Goal: Navigation & Orientation: Find specific page/section

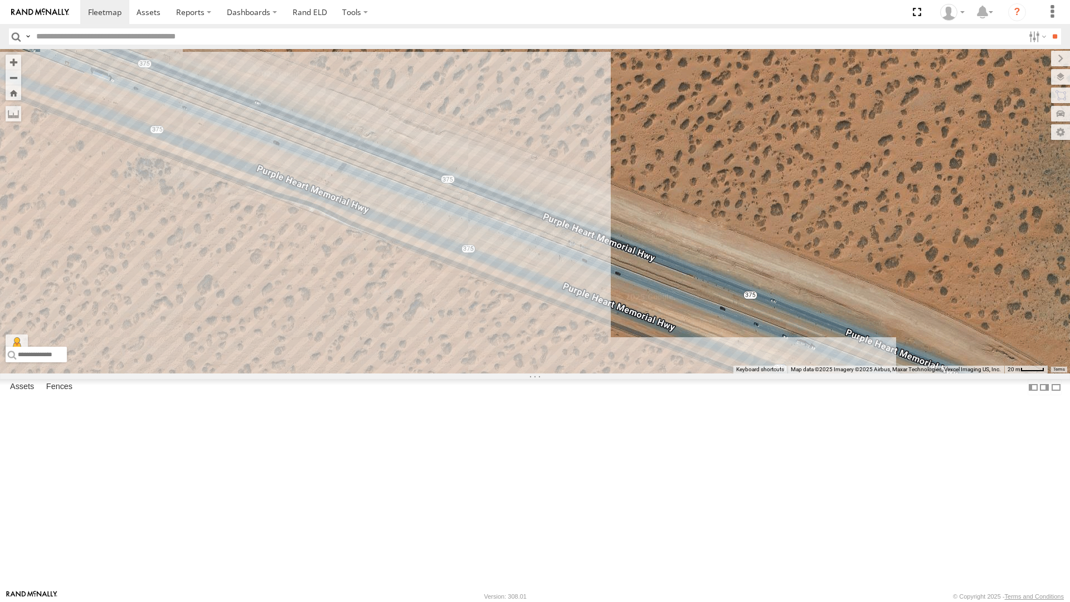
click at [287, 333] on div "212 - Cam" at bounding box center [535, 211] width 1070 height 324
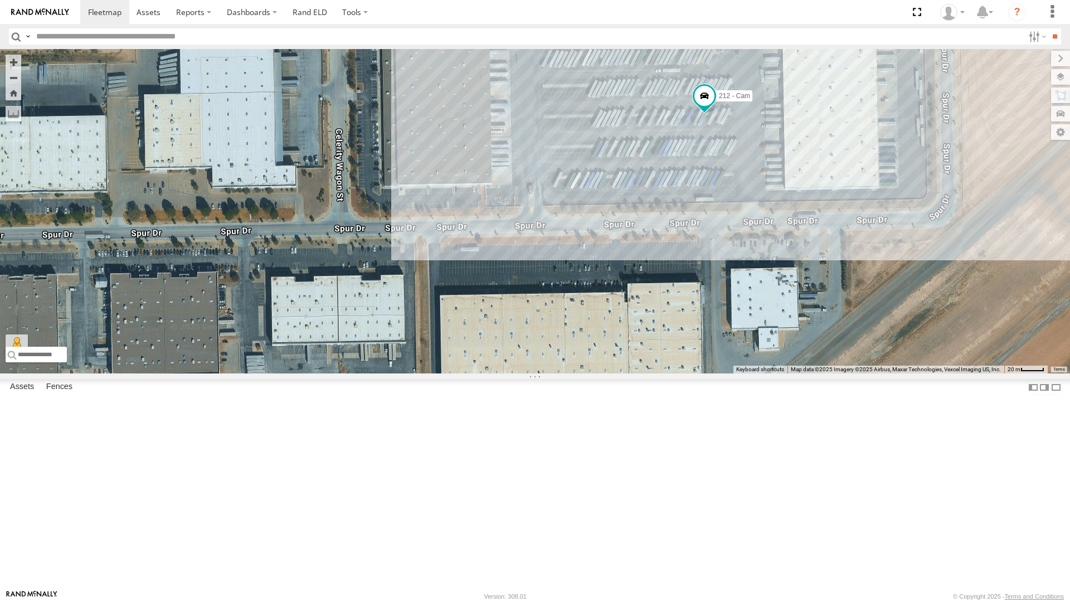
click at [206, 245] on div "212 - Cam" at bounding box center [535, 211] width 1070 height 324
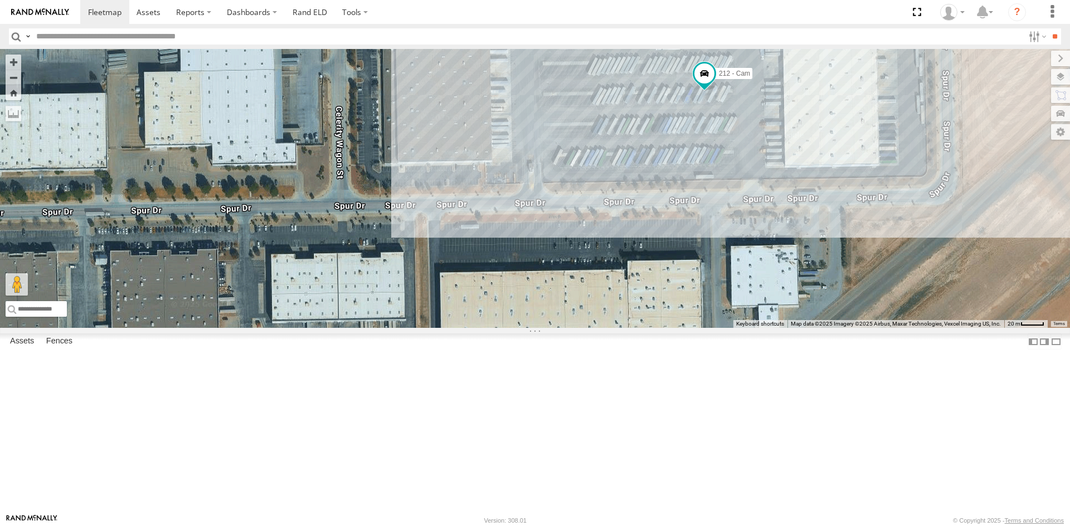
click at [0, 0] on label at bounding box center [0, 0] width 0 height 0
click at [85, 35] on input "text" at bounding box center [528, 36] width 992 height 16
click at [1048, 28] on input "**" at bounding box center [1054, 36] width 13 height 16
click at [0, 0] on div "4069 - Cam" at bounding box center [0, 0] width 0 height 0
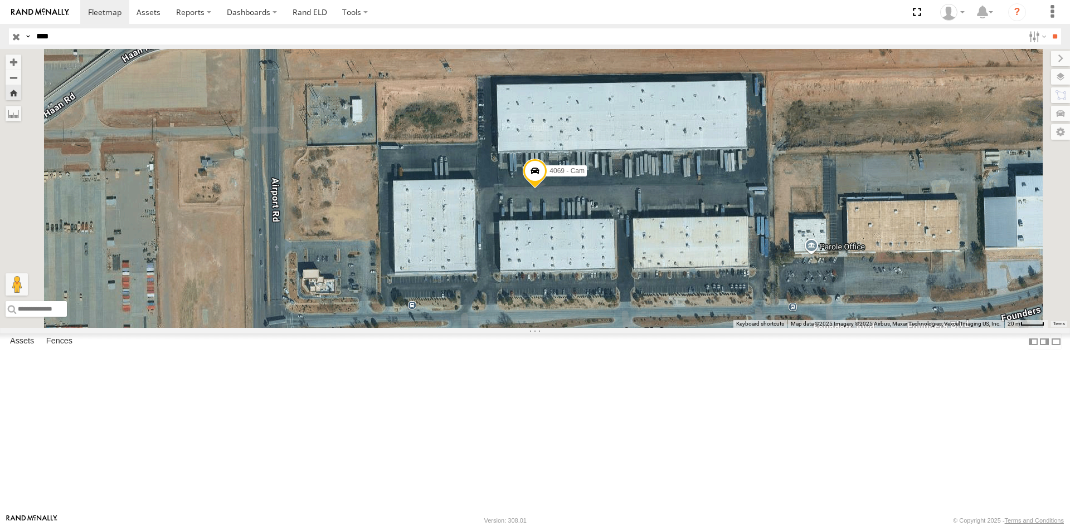
click at [92, 38] on input "****" at bounding box center [528, 36] width 992 height 16
type input "*"
click at [17, 37] on input "button" at bounding box center [16, 36] width 14 height 16
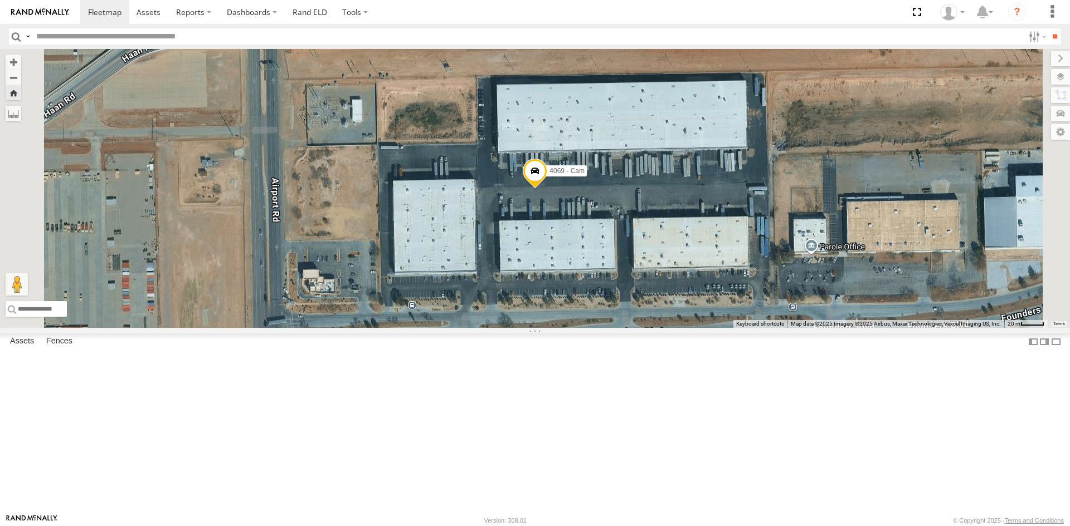
click at [0, 0] on div "4061 - Cam" at bounding box center [0, 0] width 0 height 0
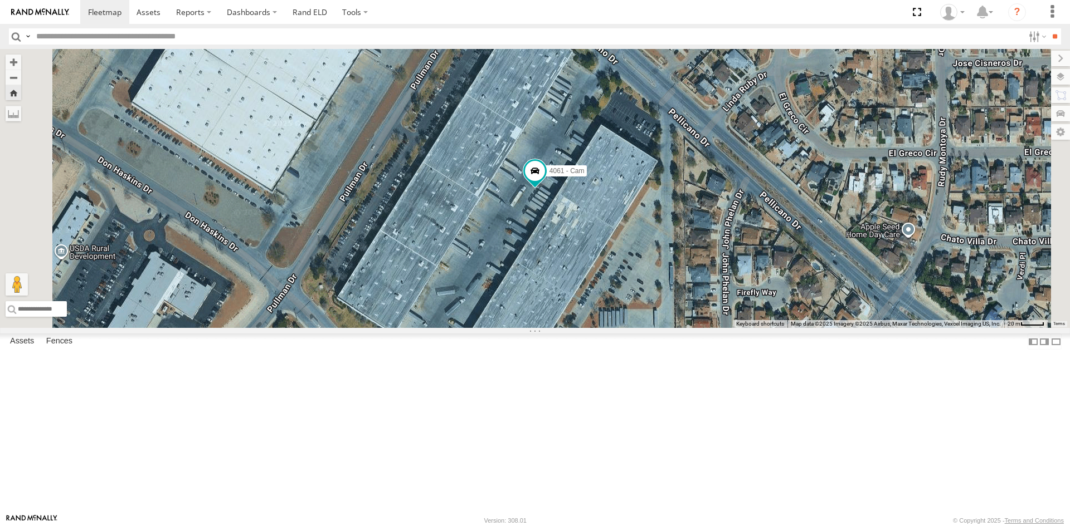
click at [0, 0] on div "4067 - Cam" at bounding box center [0, 0] width 0 height 0
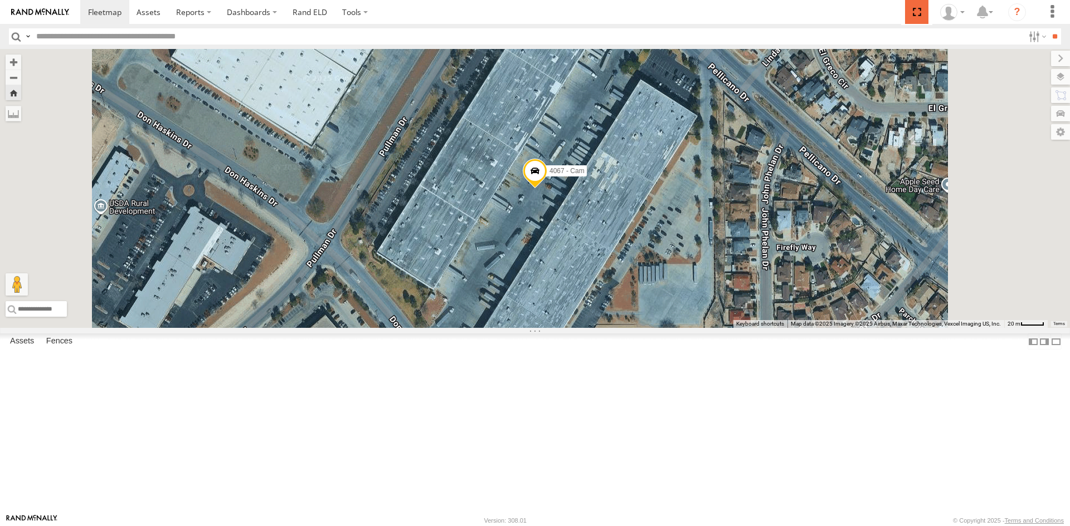
drag, startPoint x: 920, startPoint y: 11, endPoint x: 920, endPoint y: 59, distance: 48.5
click at [920, 11] on span at bounding box center [916, 12] width 23 height 24
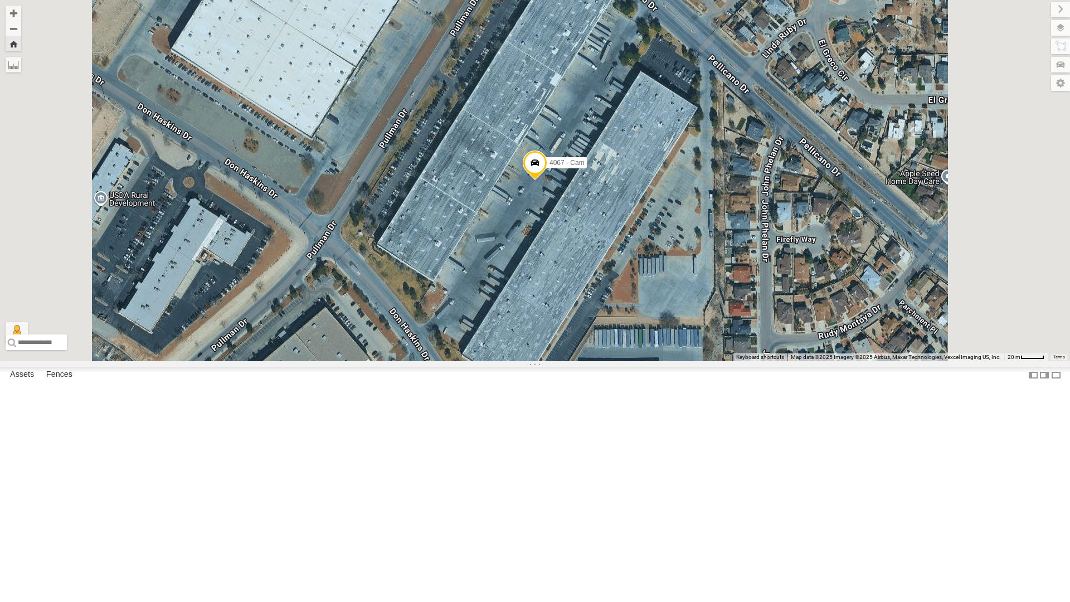
click at [0, 0] on div "212 - Cam" at bounding box center [0, 0] width 0 height 0
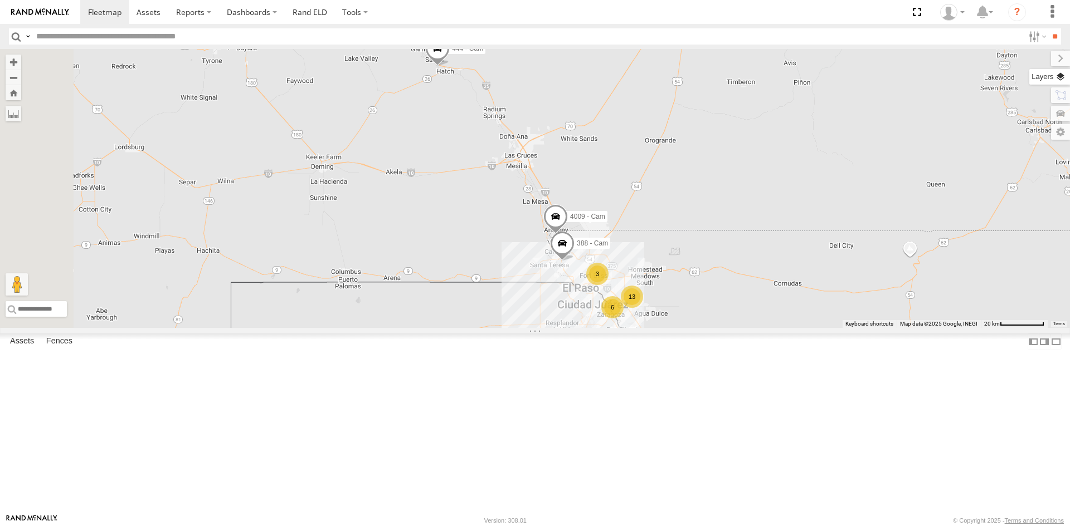
click at [1058, 77] on label at bounding box center [1049, 77] width 41 height 16
click at [0, 0] on span "Basemaps" at bounding box center [0, 0] width 0 height 0
click at [0, 0] on span "Satellite + Roadmap" at bounding box center [0, 0] width 0 height 0
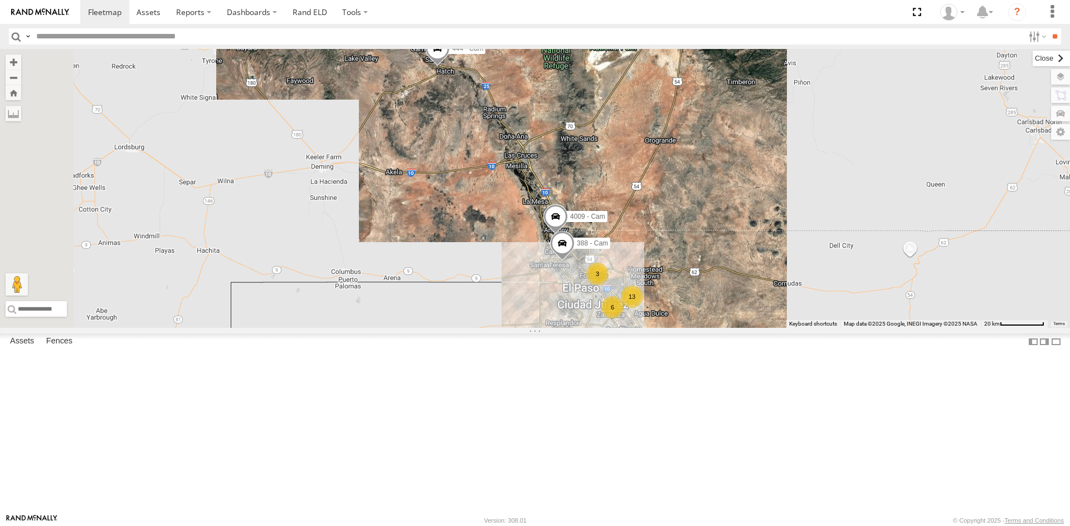
click at [1032, 63] on label at bounding box center [1050, 59] width 37 height 16
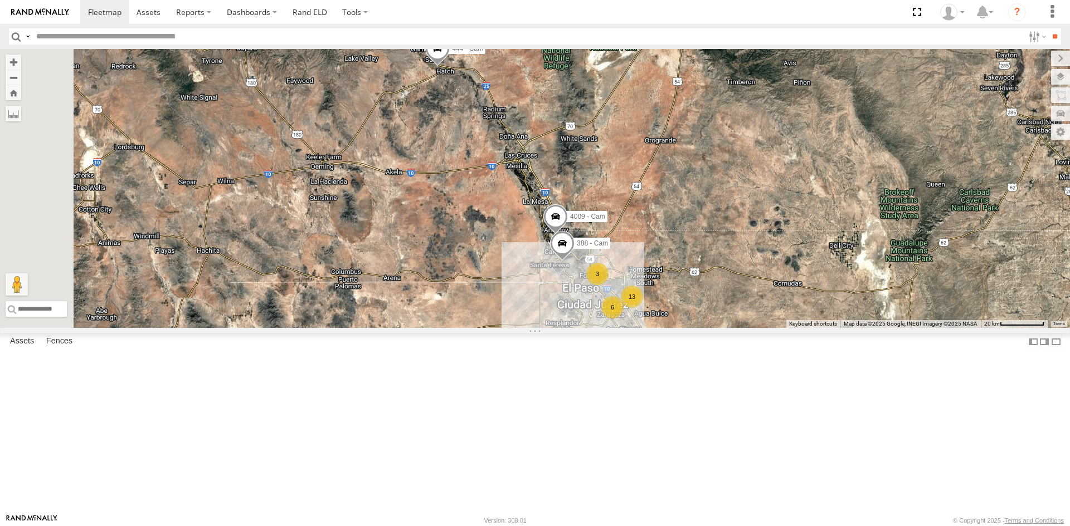
click at [0, 0] on div "212 - Cam" at bounding box center [0, 0] width 0 height 0
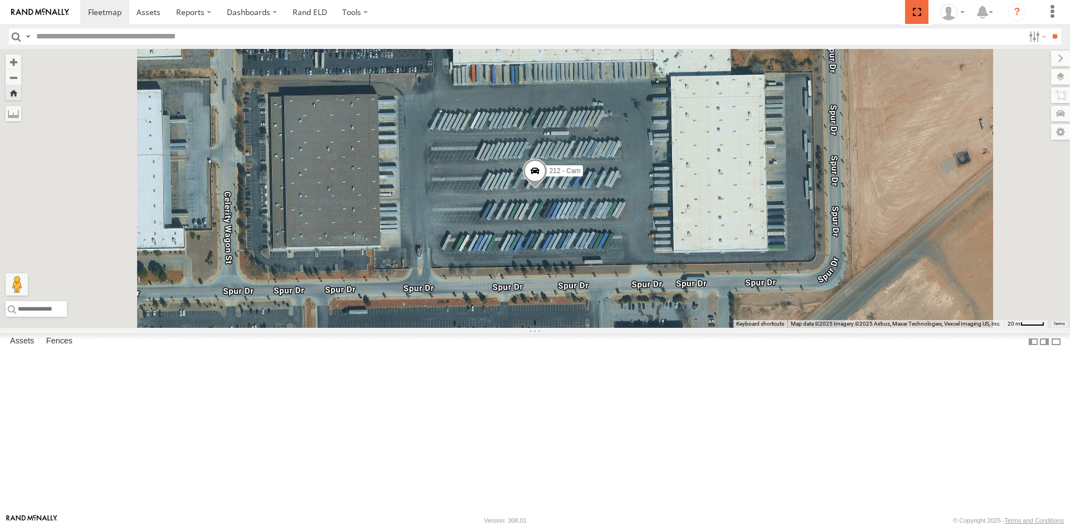
drag, startPoint x: 919, startPoint y: 11, endPoint x: 919, endPoint y: 58, distance: 47.9
click at [919, 10] on span at bounding box center [916, 12] width 23 height 24
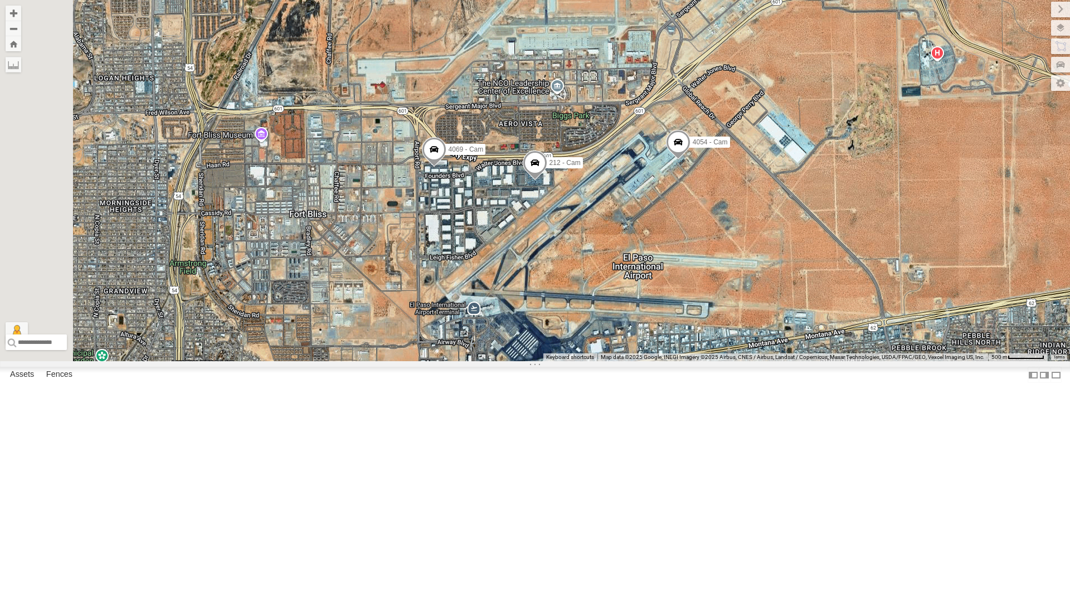
click at [0, 0] on div "4071 - Cam" at bounding box center [0, 0] width 0 height 0
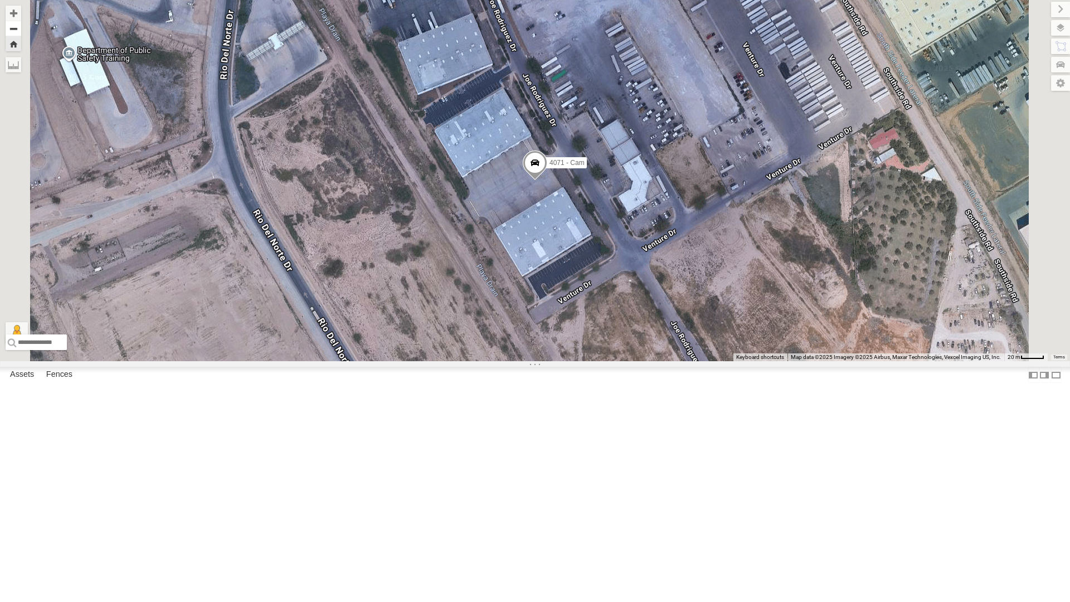
click at [21, 30] on button "Zoom out" at bounding box center [14, 29] width 16 height 16
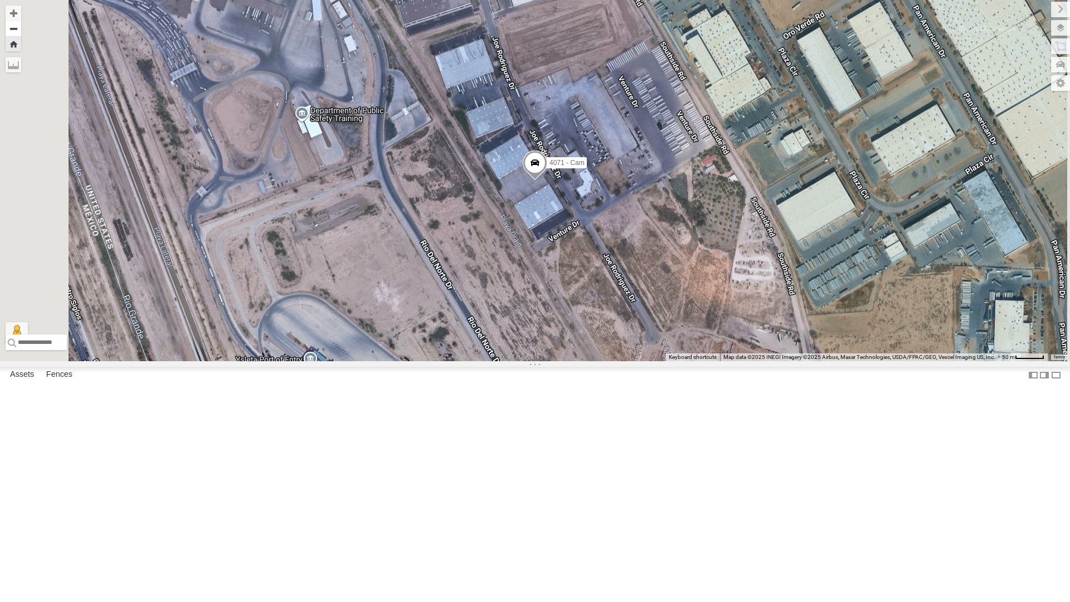
click at [21, 30] on button "Zoom out" at bounding box center [14, 29] width 16 height 16
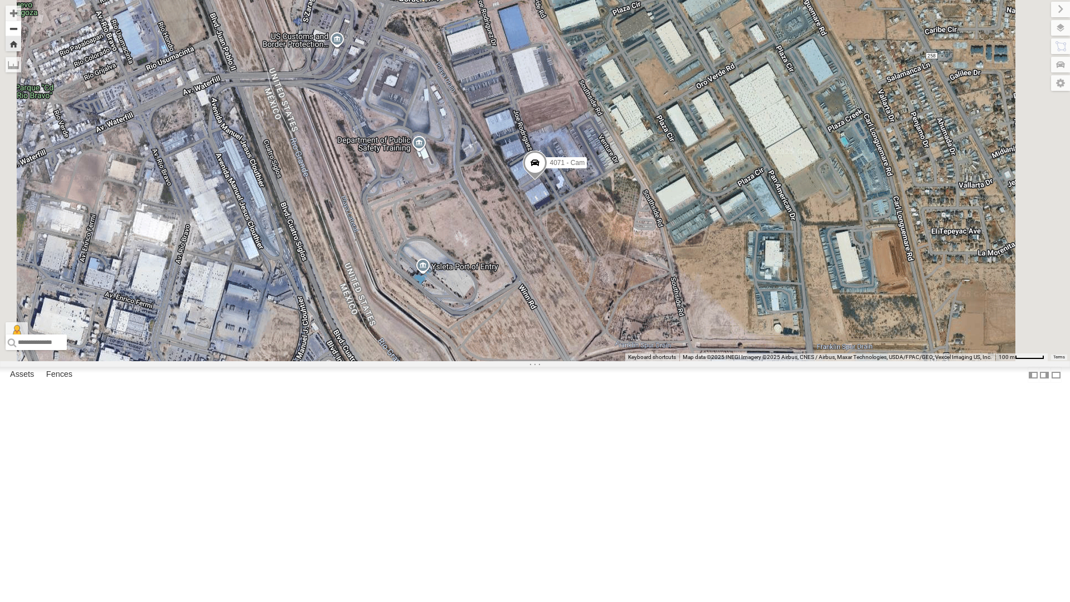
click at [21, 30] on button "Zoom out" at bounding box center [14, 29] width 16 height 16
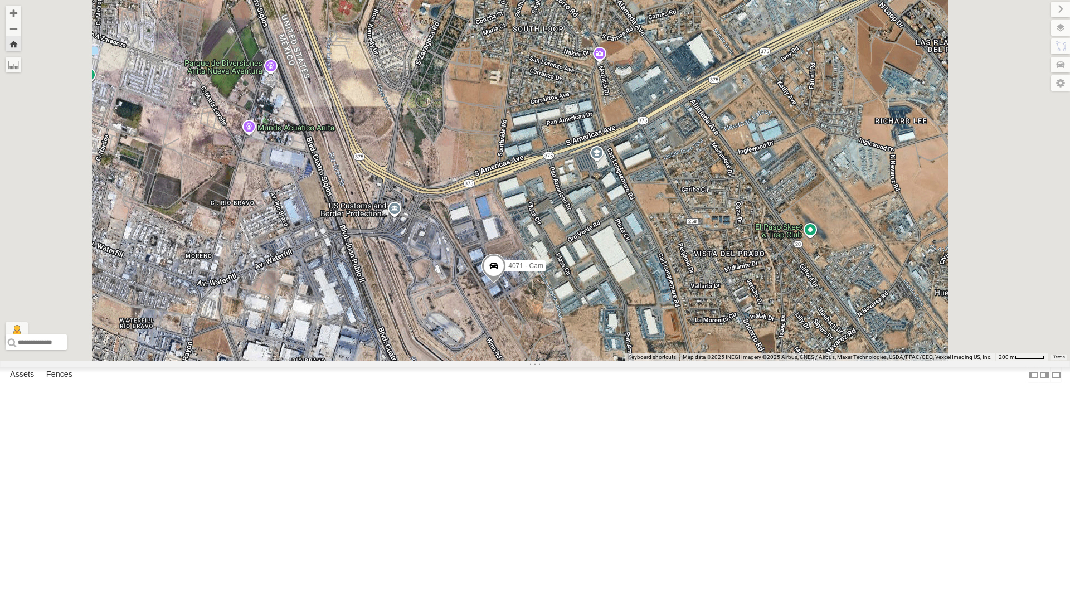
drag, startPoint x: 744, startPoint y: 204, endPoint x: 697, endPoint y: 325, distance: 129.9
click at [697, 325] on div "4071 - Cam" at bounding box center [535, 180] width 1070 height 361
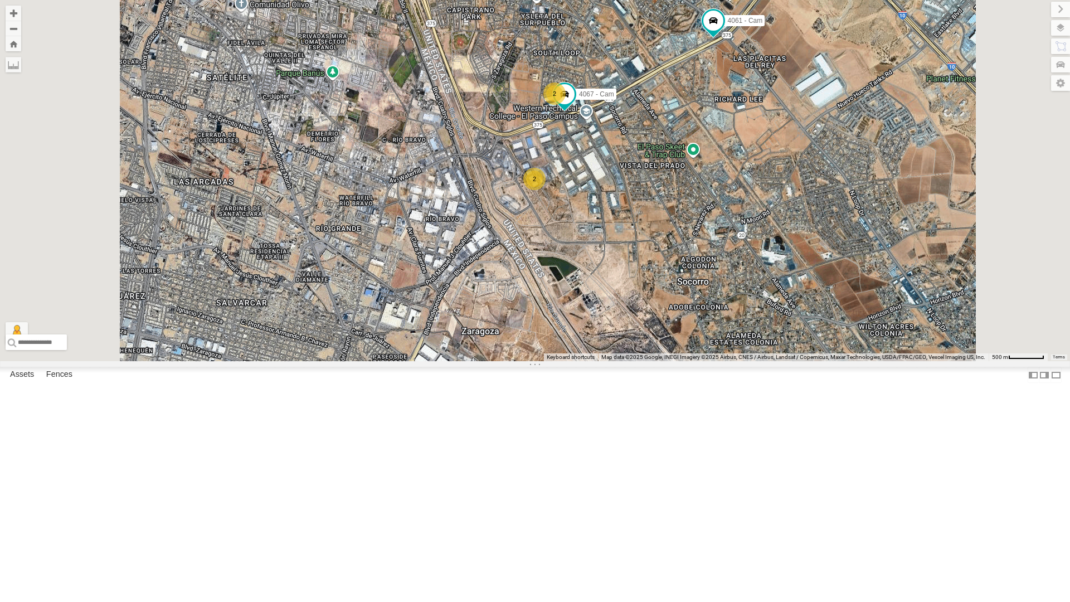
click at [0, 0] on div "4069 - Cam" at bounding box center [0, 0] width 0 height 0
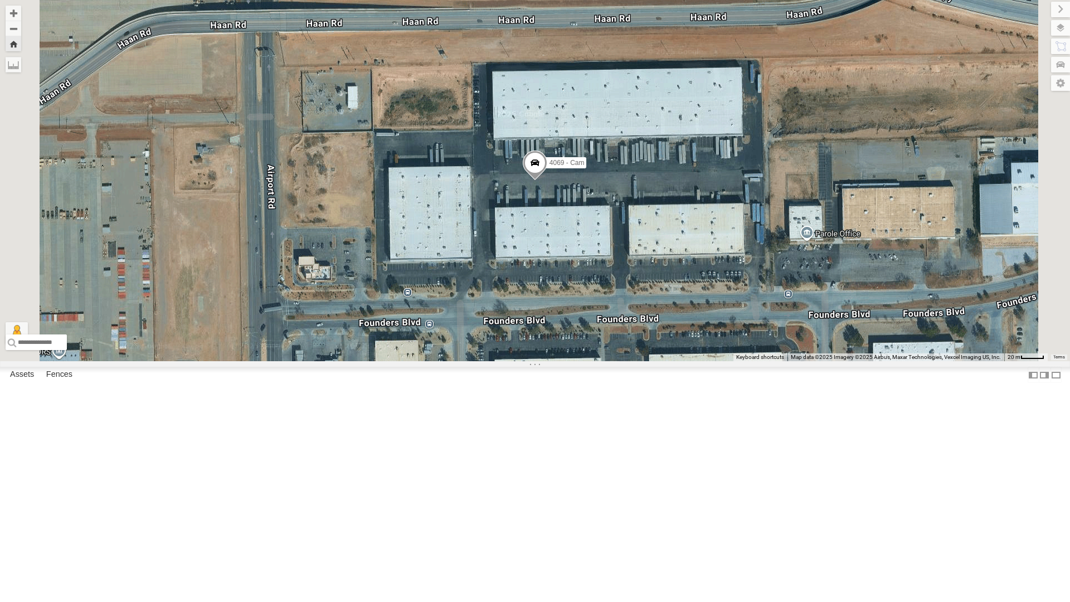
click at [0, 0] on div "All Assets" at bounding box center [0, 0] width 0 height 0
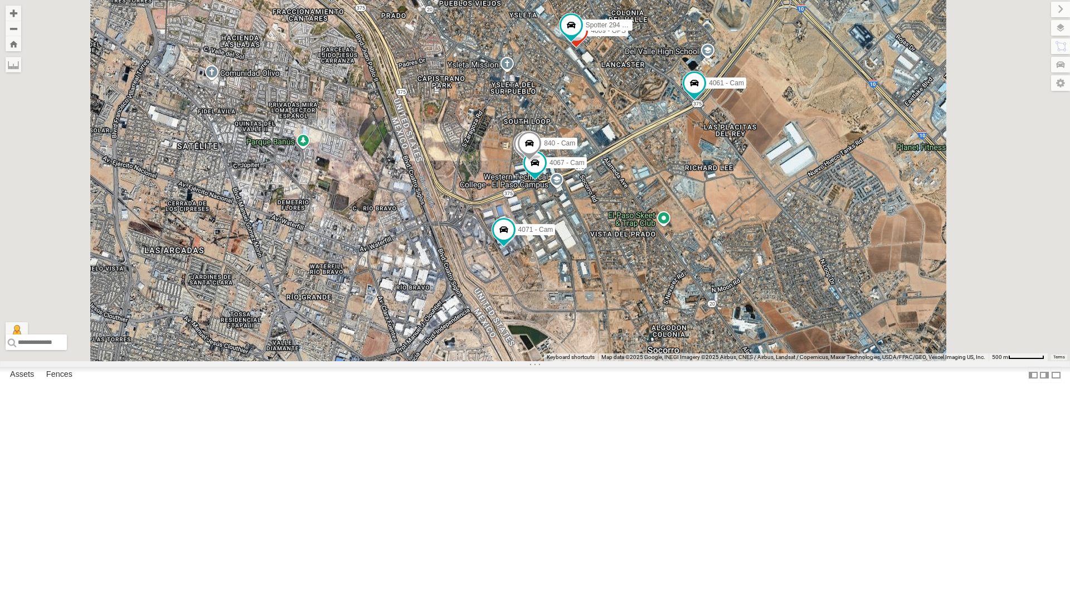
click at [742, 188] on div "4044 - Cam 872 - Cam 4009 - GPS Spotter 294 - Cam 750 - Cam 4067 - Cam 4061 - C…" at bounding box center [535, 180] width 1070 height 361
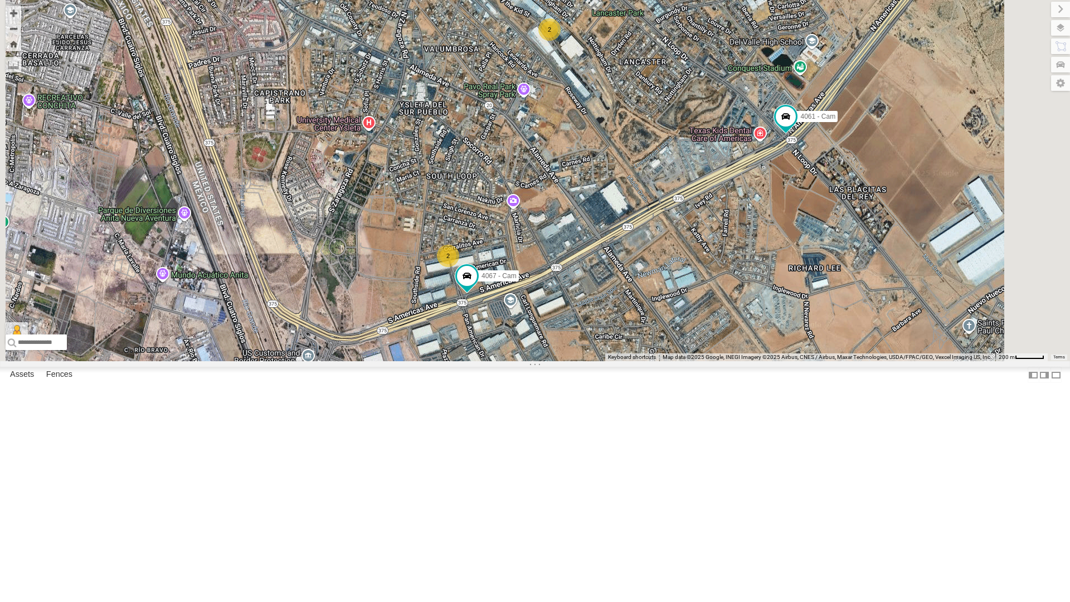
click at [560, 41] on div "2" at bounding box center [549, 29] width 22 height 22
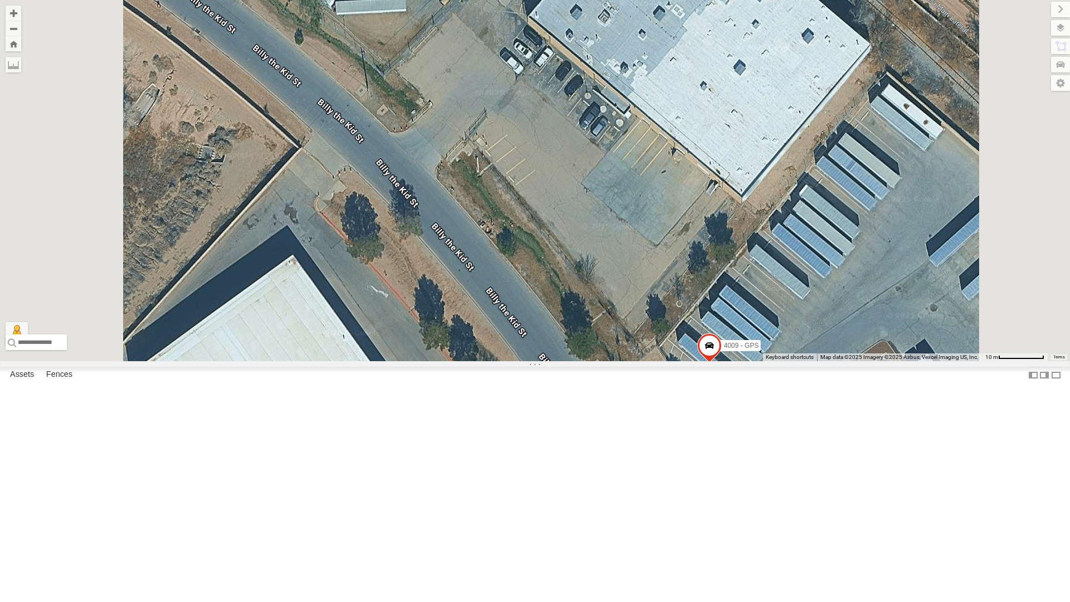
click at [721, 363] on span at bounding box center [709, 348] width 25 height 30
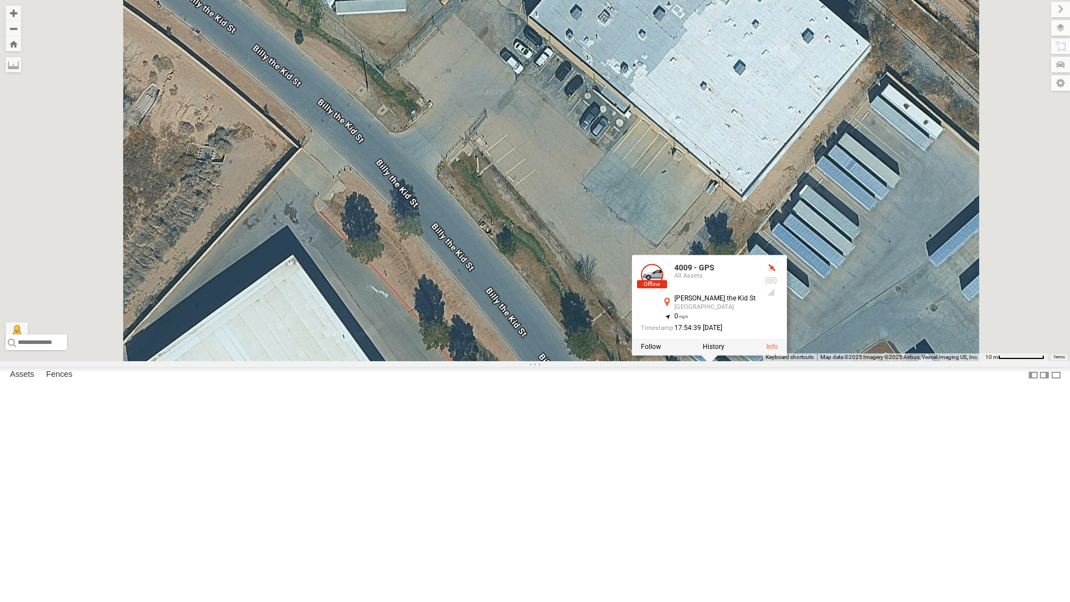
click at [741, 361] on div "750 - Cam 4067 - Cam 4061 - Cam 4009 - GPS Spotter 294 - Cam 4009 - GPS All Ass…" at bounding box center [535, 180] width 1070 height 361
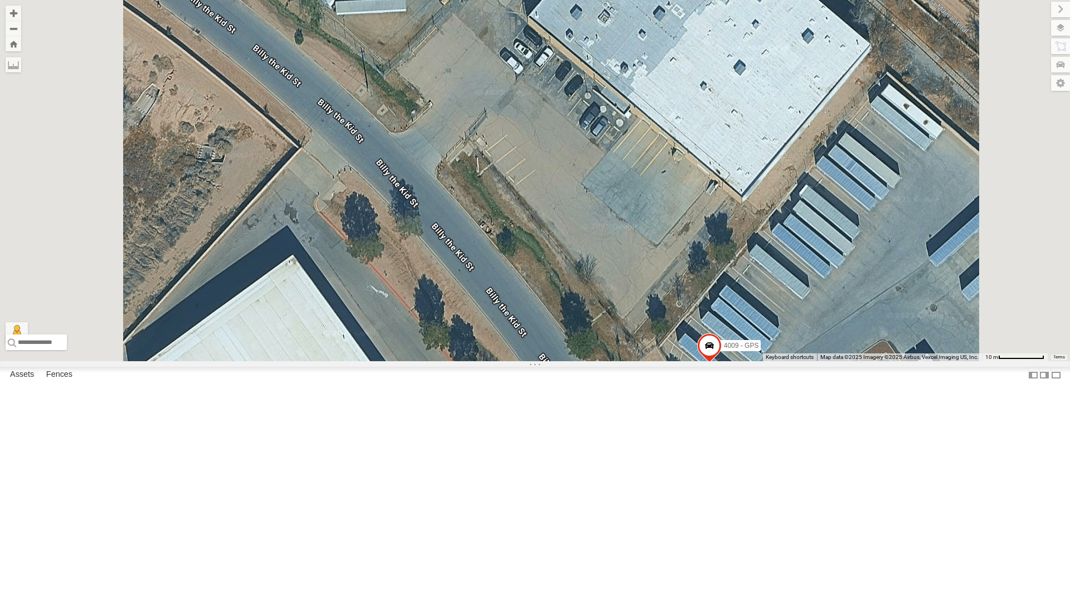
click at [0, 0] on div "4071 - Cam" at bounding box center [0, 0] width 0 height 0
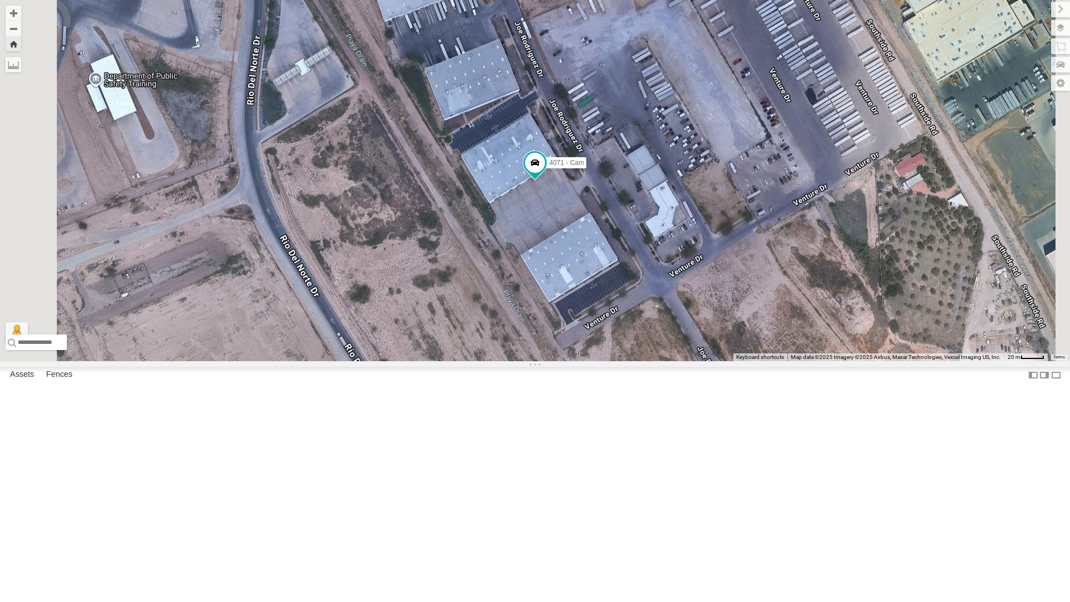
click at [632, 361] on div "4071 - Cam" at bounding box center [535, 180] width 1070 height 361
click at [585, 361] on div "4071 - Cam" at bounding box center [535, 180] width 1070 height 361
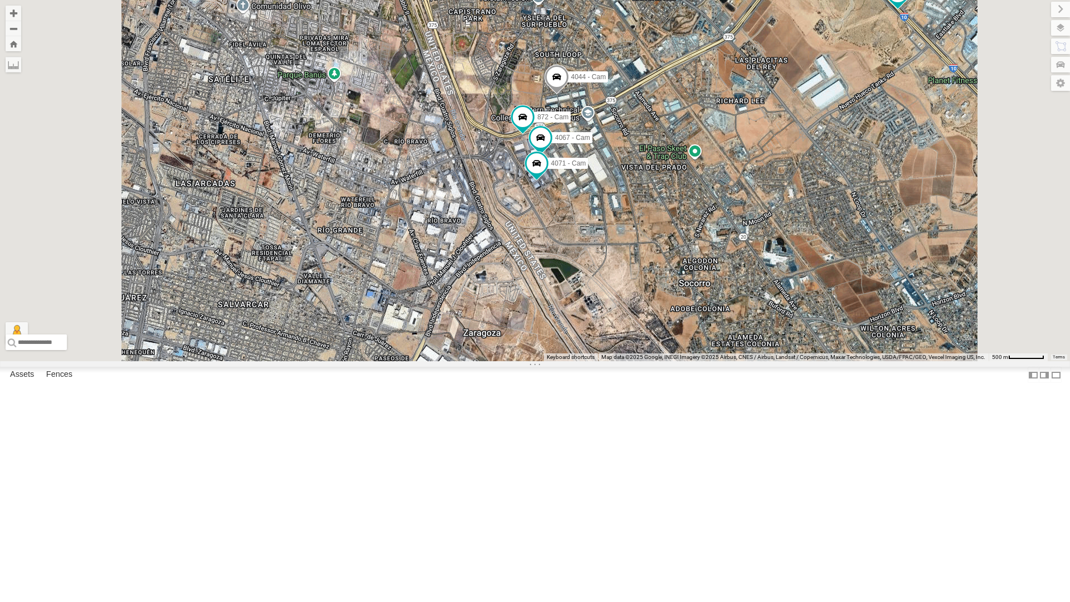
click at [0, 0] on div "4067 - Cam" at bounding box center [0, 0] width 0 height 0
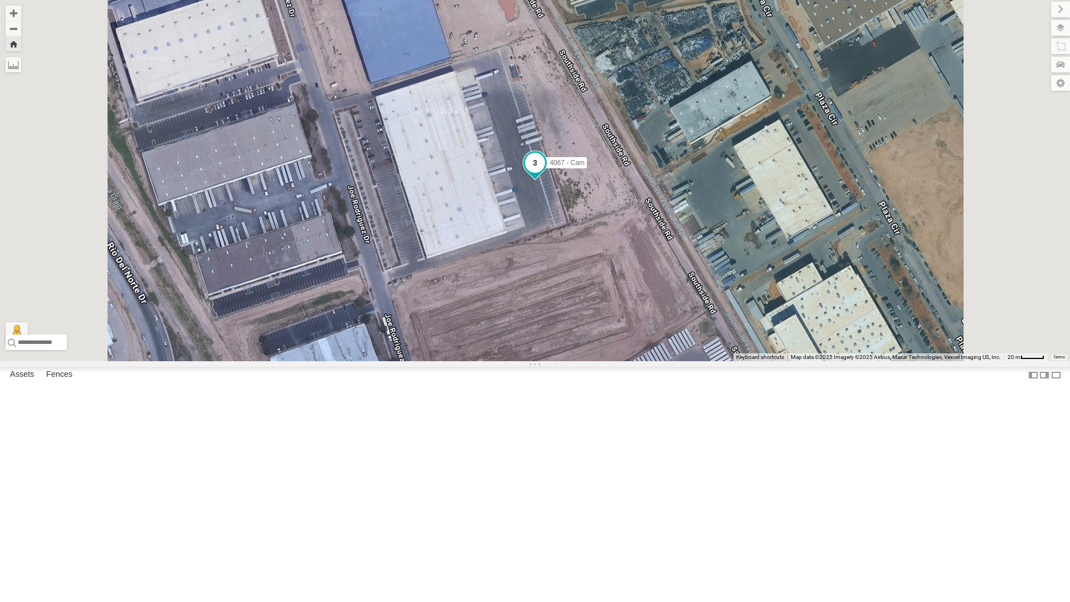
click at [545, 173] on span at bounding box center [535, 163] width 20 height 20
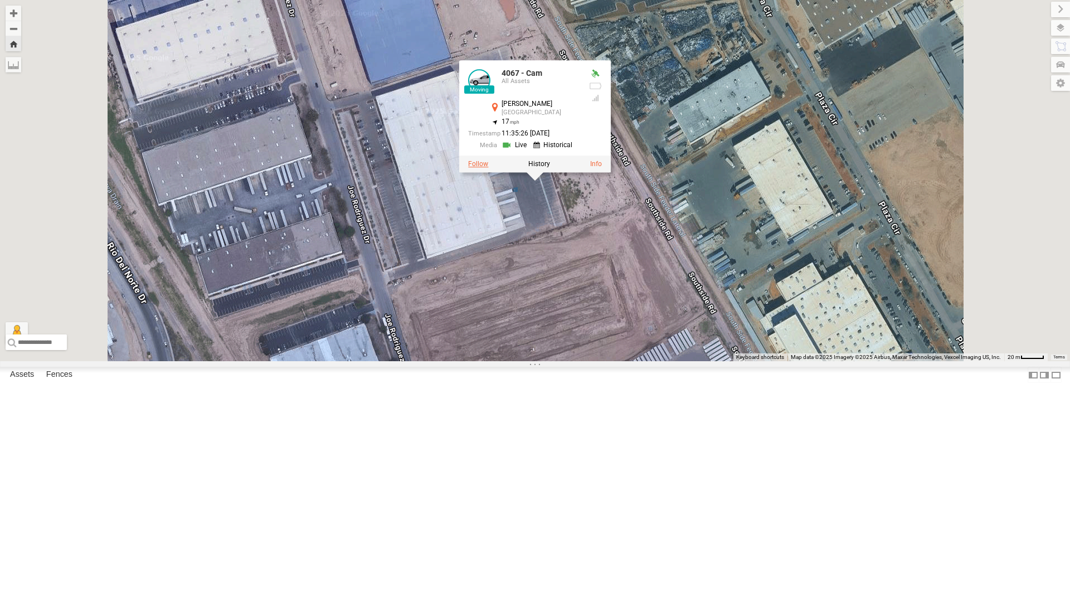
click at [488, 168] on label at bounding box center [478, 164] width 20 height 8
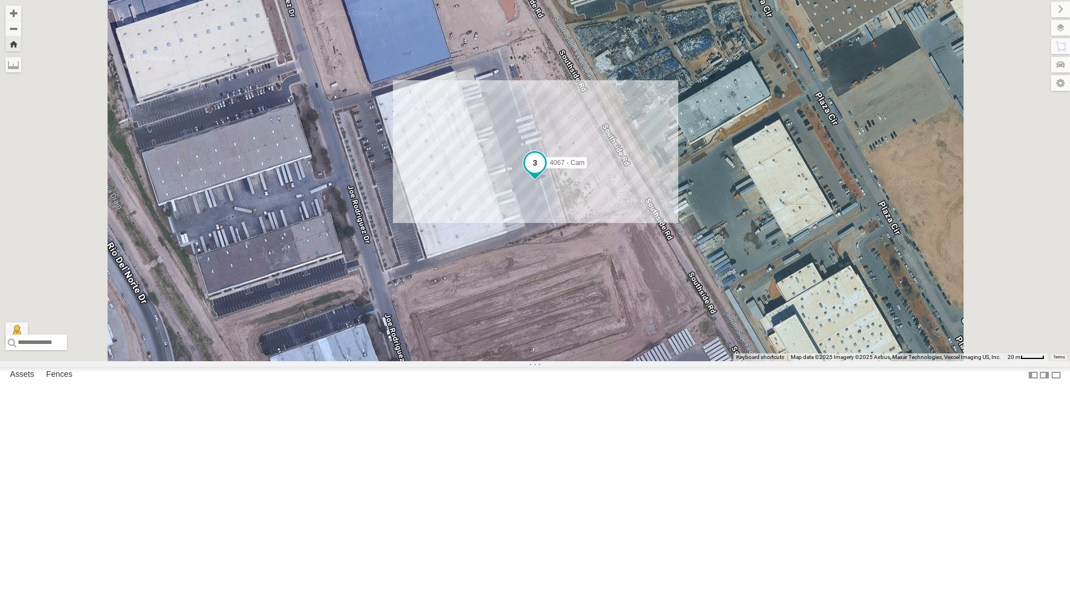
click at [545, 173] on span at bounding box center [535, 163] width 20 height 20
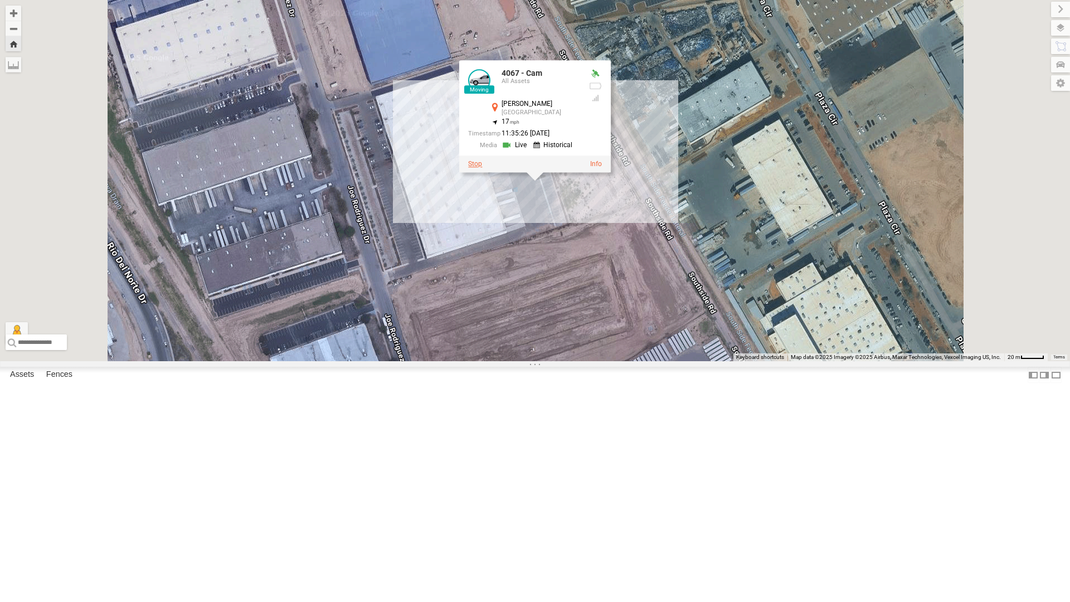
click at [482, 168] on label at bounding box center [475, 164] width 14 height 8
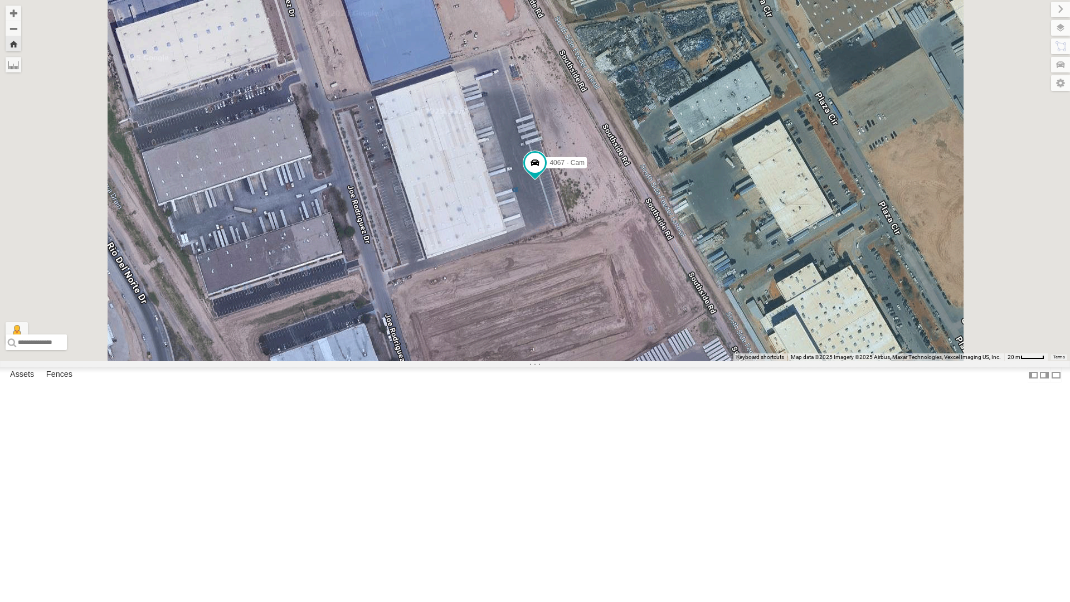
click at [21, 42] on button "Zoom Home" at bounding box center [14, 43] width 16 height 15
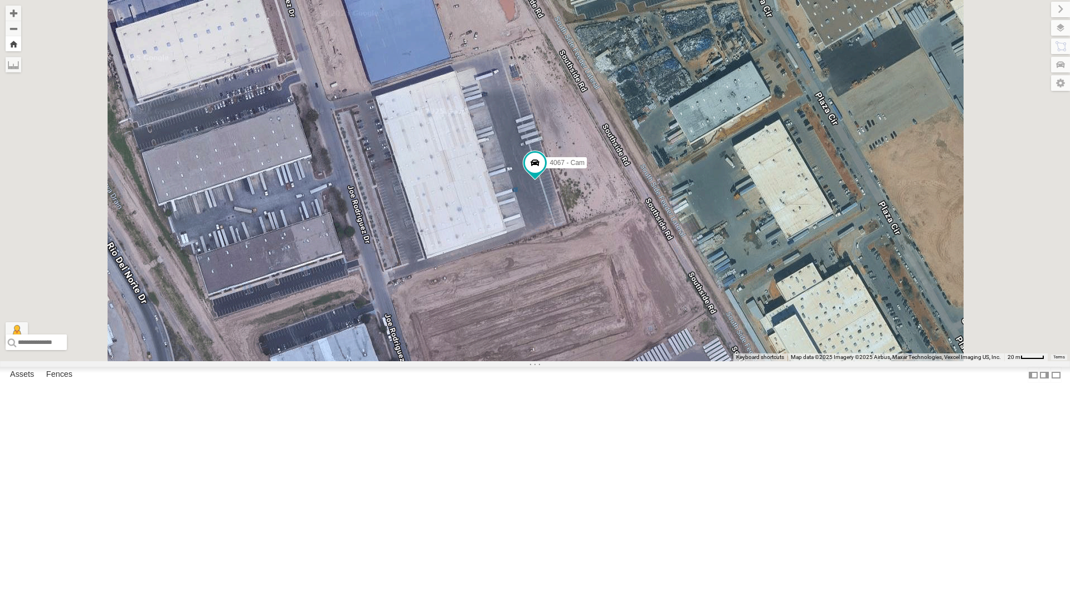
click at [21, 42] on button "Zoom Home" at bounding box center [14, 43] width 16 height 15
click at [21, 27] on button "Zoom out" at bounding box center [14, 29] width 16 height 16
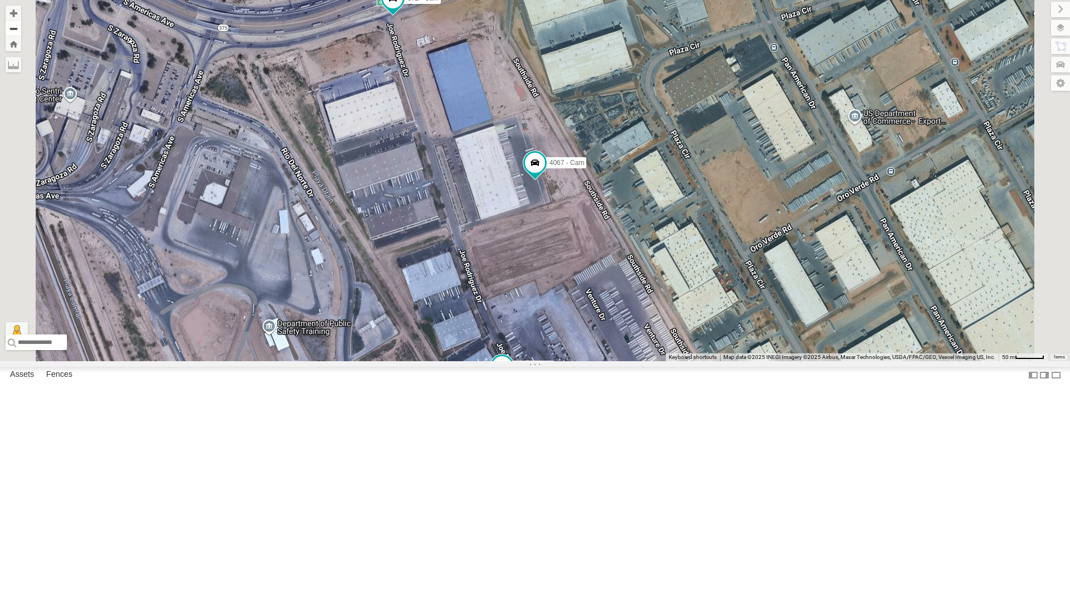
click at [21, 27] on button "Zoom out" at bounding box center [14, 29] width 16 height 16
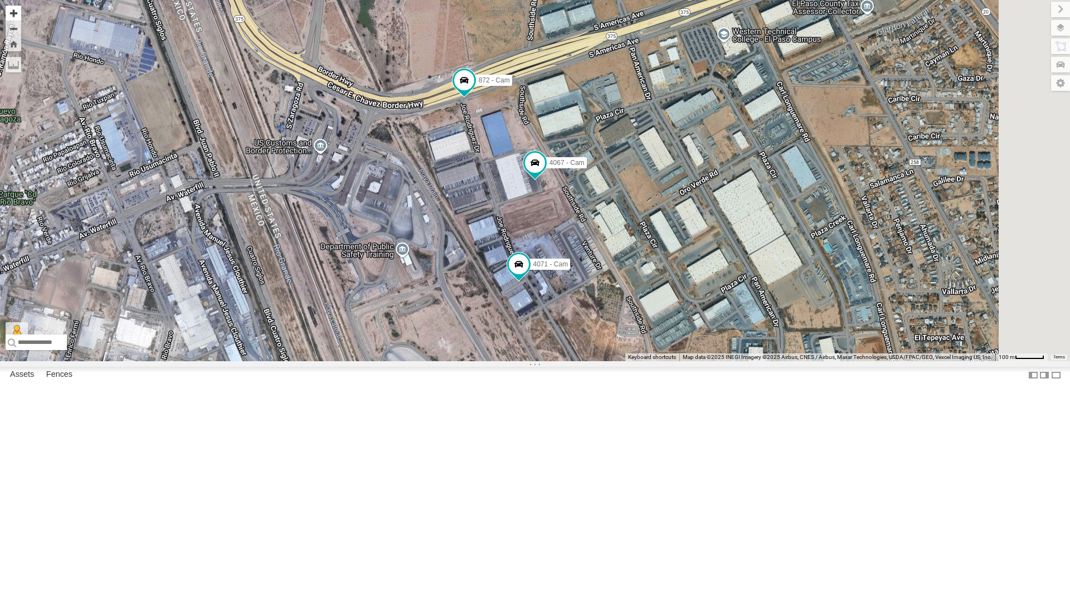
click at [21, 12] on button "Zoom in" at bounding box center [14, 13] width 16 height 15
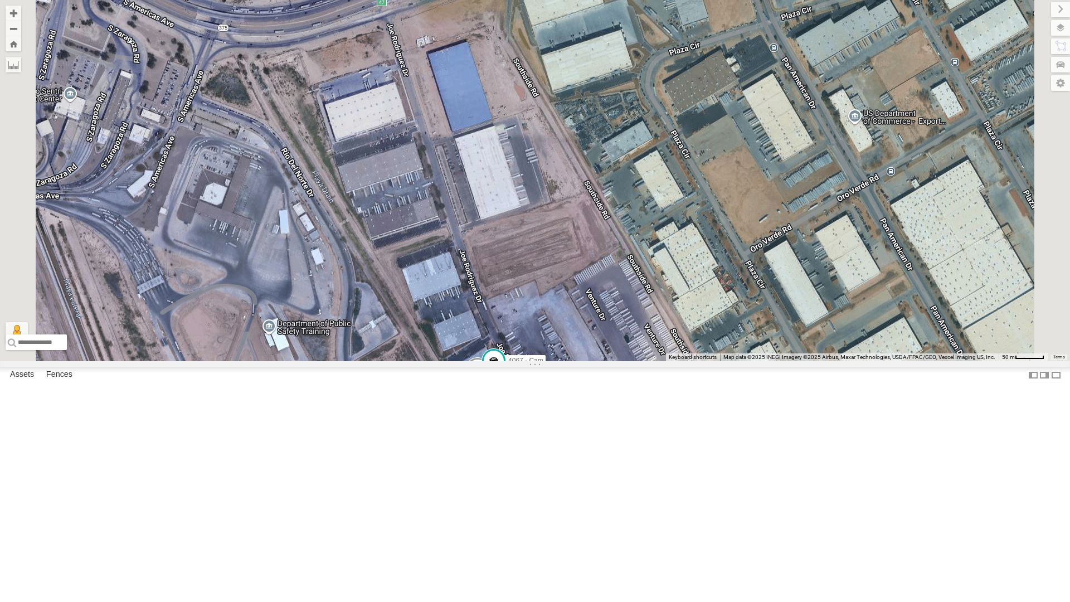
click at [0, 0] on div "4061 - Cam" at bounding box center [0, 0] width 0 height 0
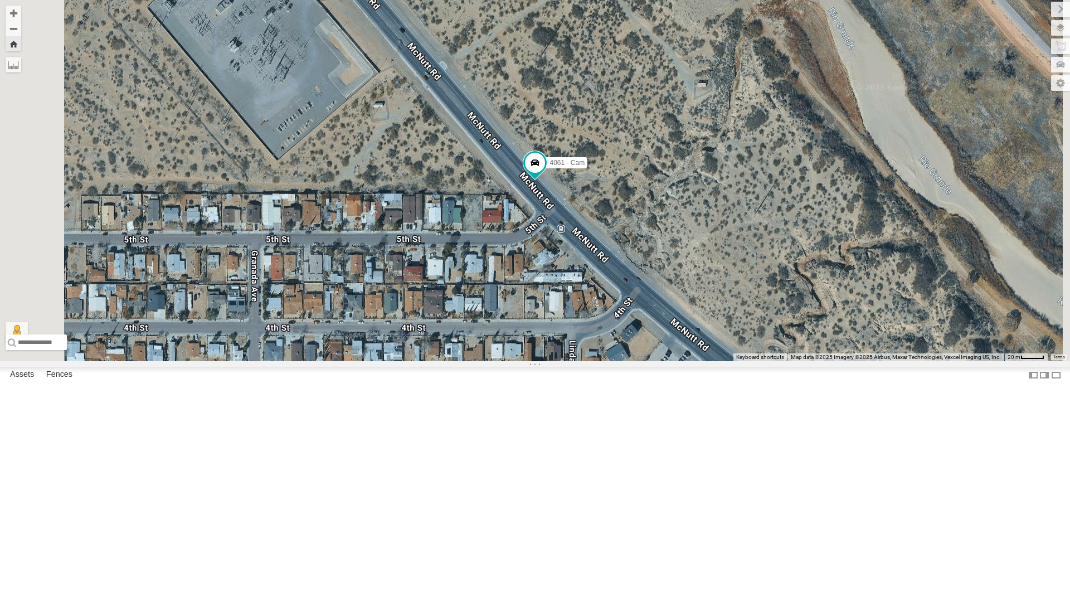
click at [0, 0] on div "4069 - Cam" at bounding box center [0, 0] width 0 height 0
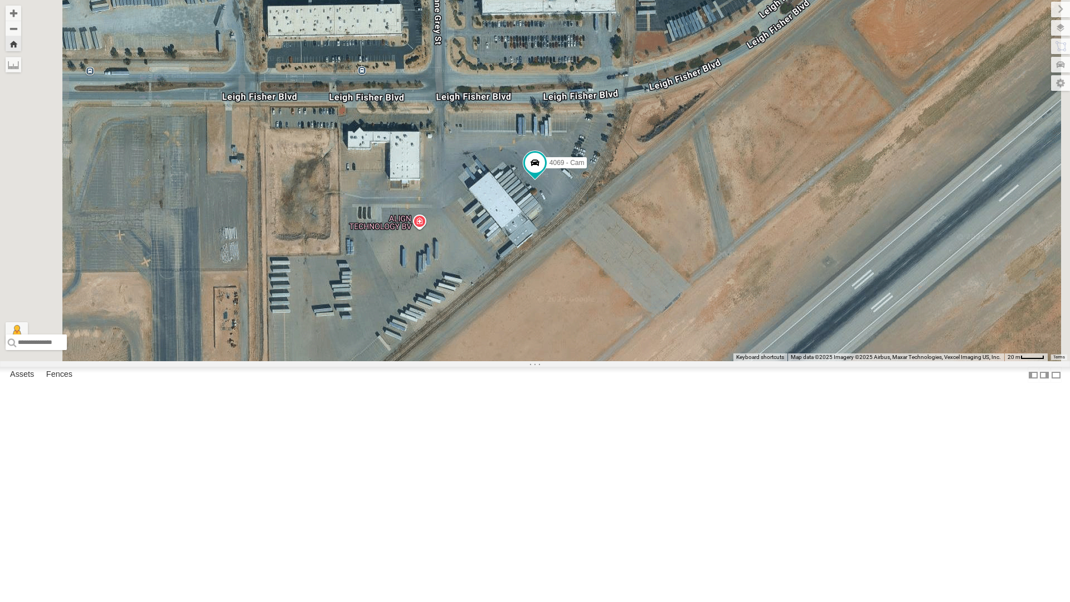
click at [809, 361] on div "4069 - Cam" at bounding box center [535, 180] width 1070 height 361
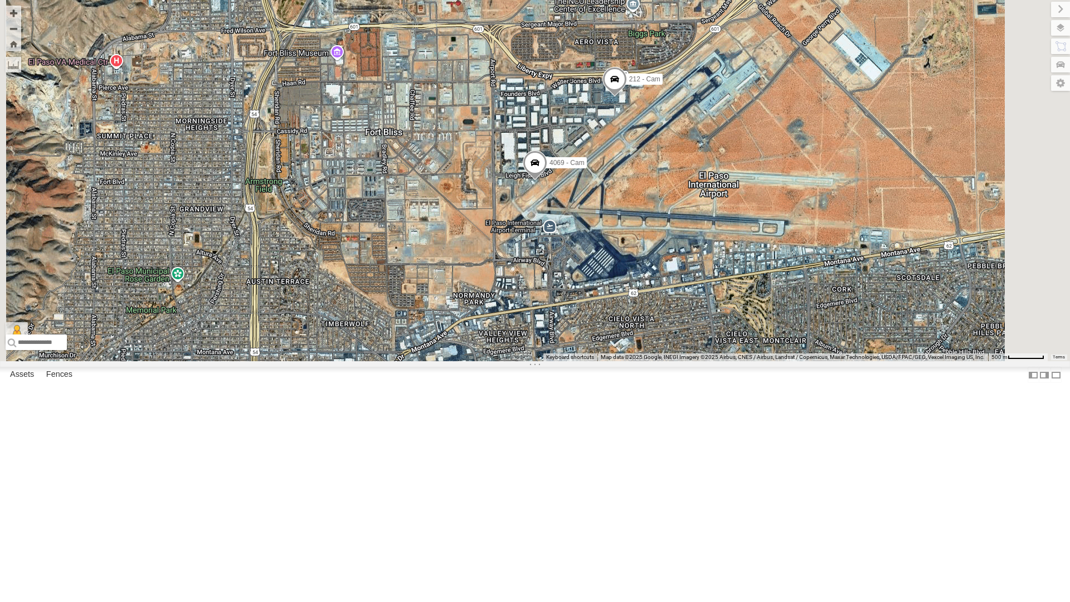
click at [0, 0] on div "4061 - Cam" at bounding box center [0, 0] width 0 height 0
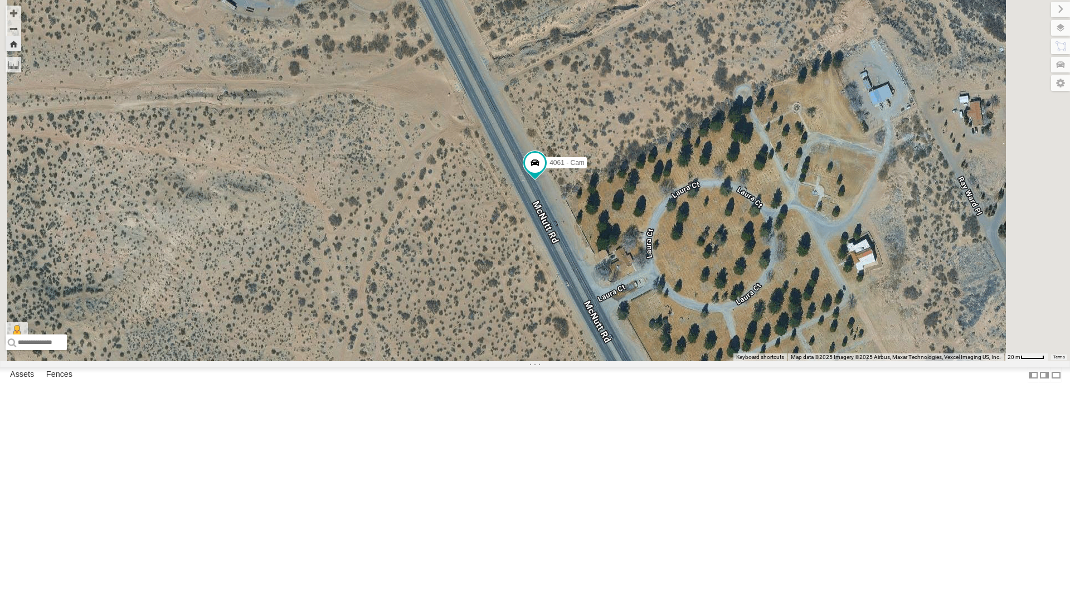
click at [0, 0] on div "4071 - Cam" at bounding box center [0, 0] width 0 height 0
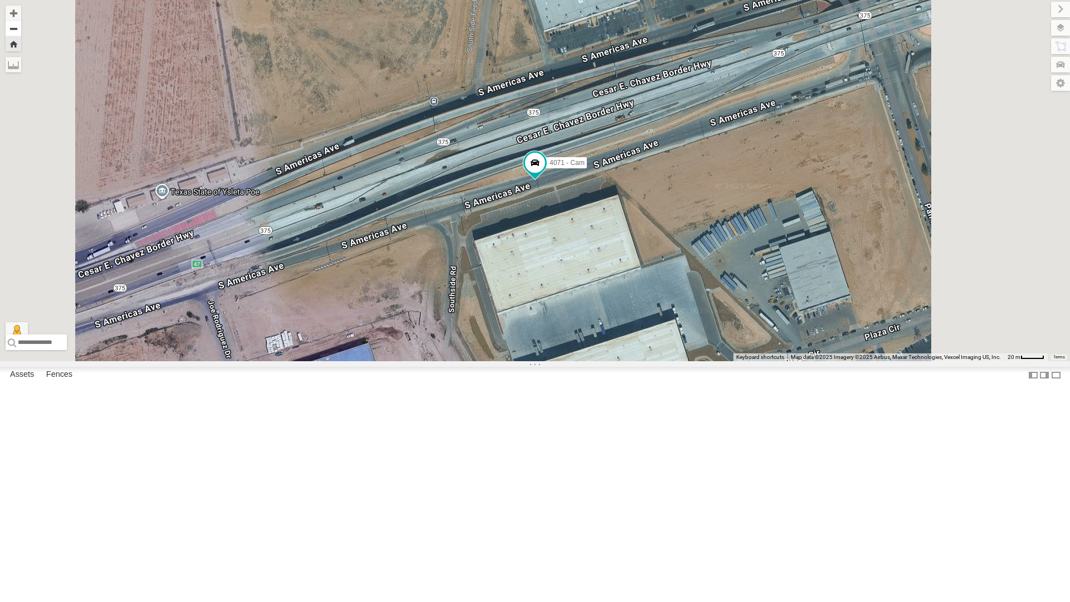
click at [21, 27] on button "Zoom out" at bounding box center [14, 29] width 16 height 16
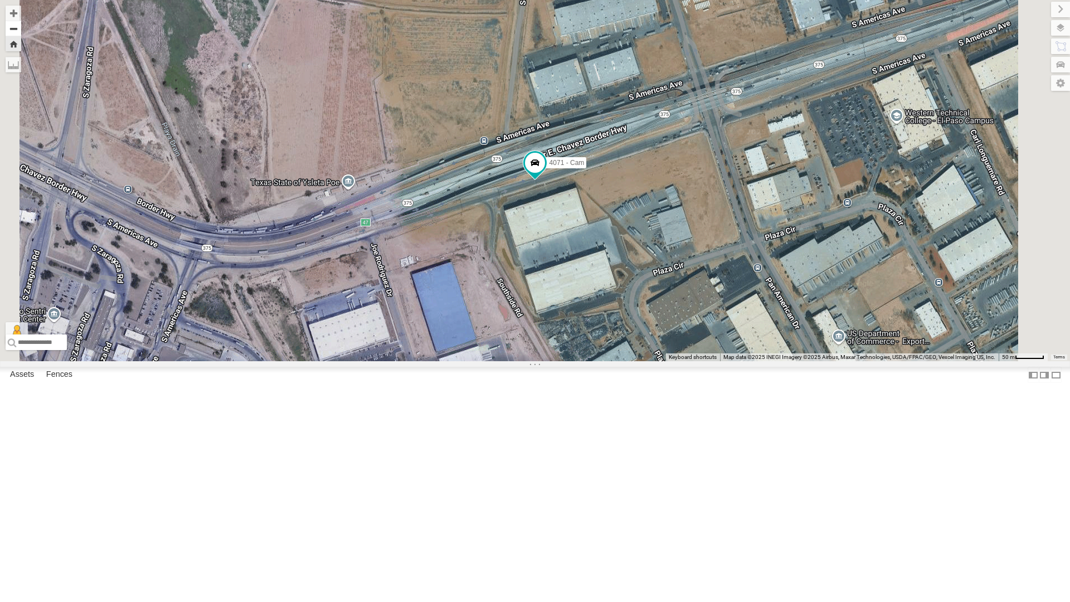
click at [21, 27] on button "Zoom out" at bounding box center [14, 29] width 16 height 16
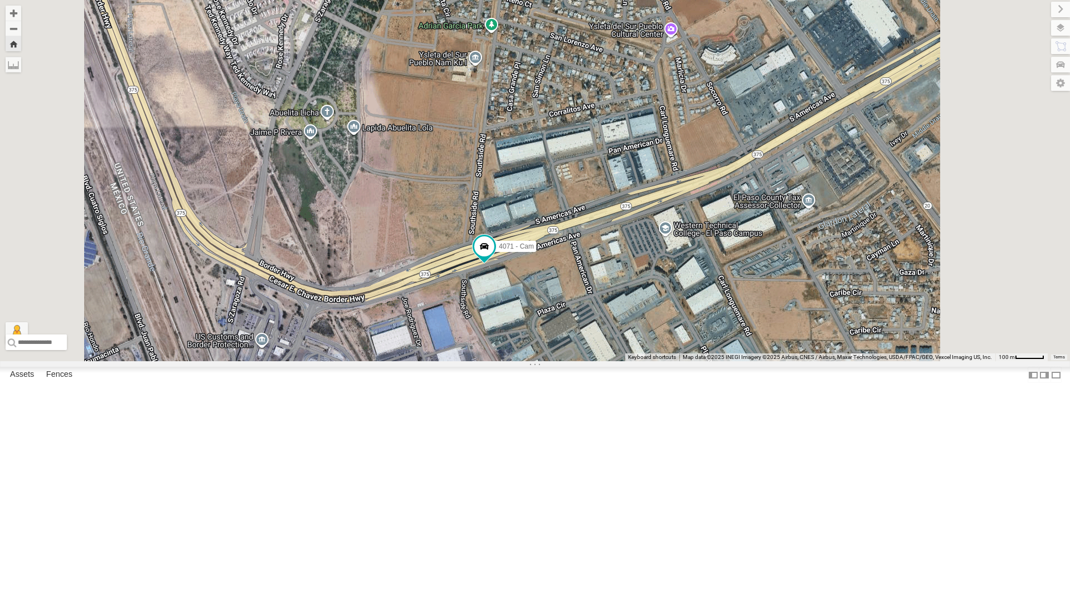
drag, startPoint x: 731, startPoint y: 198, endPoint x: 681, endPoint y: 283, distance: 98.4
click at [681, 283] on div "4071 - Cam" at bounding box center [535, 180] width 1070 height 361
click at [697, 288] on div "4071 - Cam" at bounding box center [535, 180] width 1070 height 361
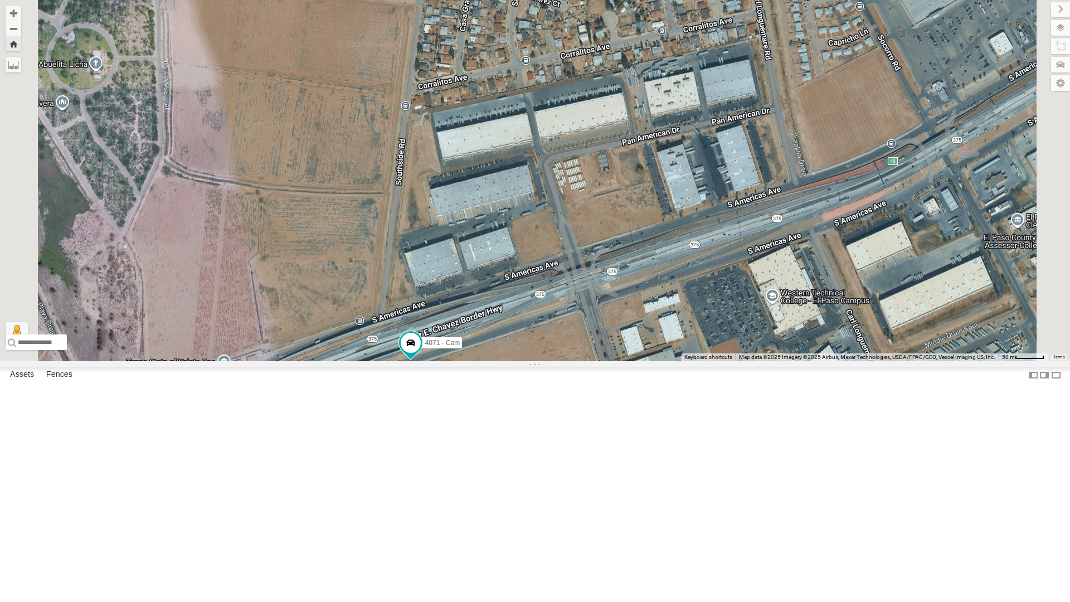
click at [697, 288] on div "4071 - Cam" at bounding box center [535, 180] width 1070 height 361
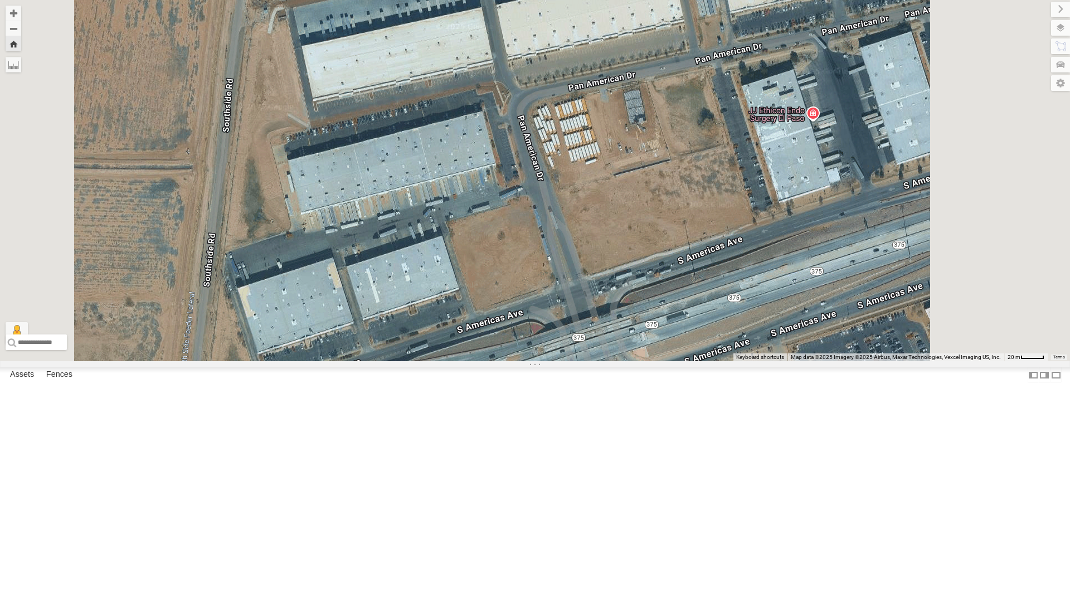
drag, startPoint x: 696, startPoint y: 338, endPoint x: 680, endPoint y: 286, distance: 54.1
click at [681, 288] on div "4071 - Cam" at bounding box center [535, 180] width 1070 height 361
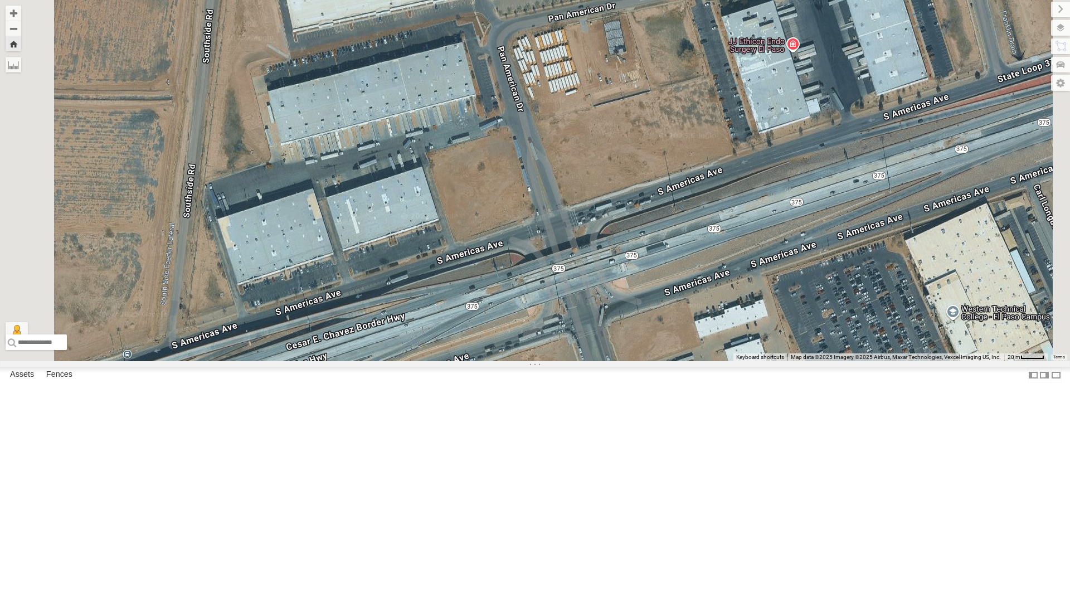
drag, startPoint x: 670, startPoint y: 236, endPoint x: 688, endPoint y: 286, distance: 53.4
click at [670, 236] on div "4071 - Cam" at bounding box center [535, 180] width 1070 height 361
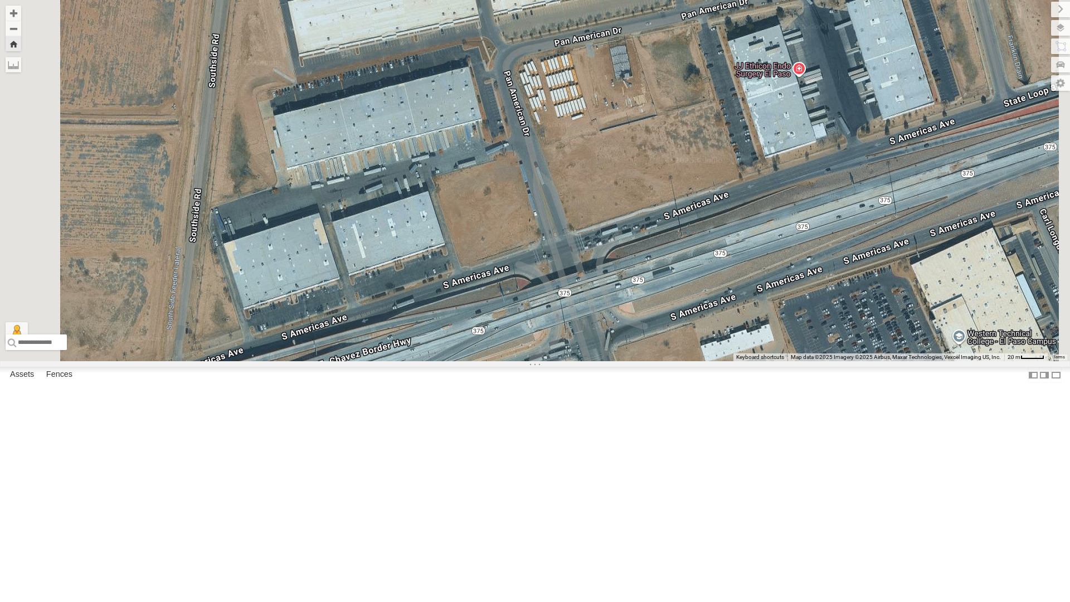
click at [697, 318] on div "4071 - Cam" at bounding box center [535, 180] width 1070 height 361
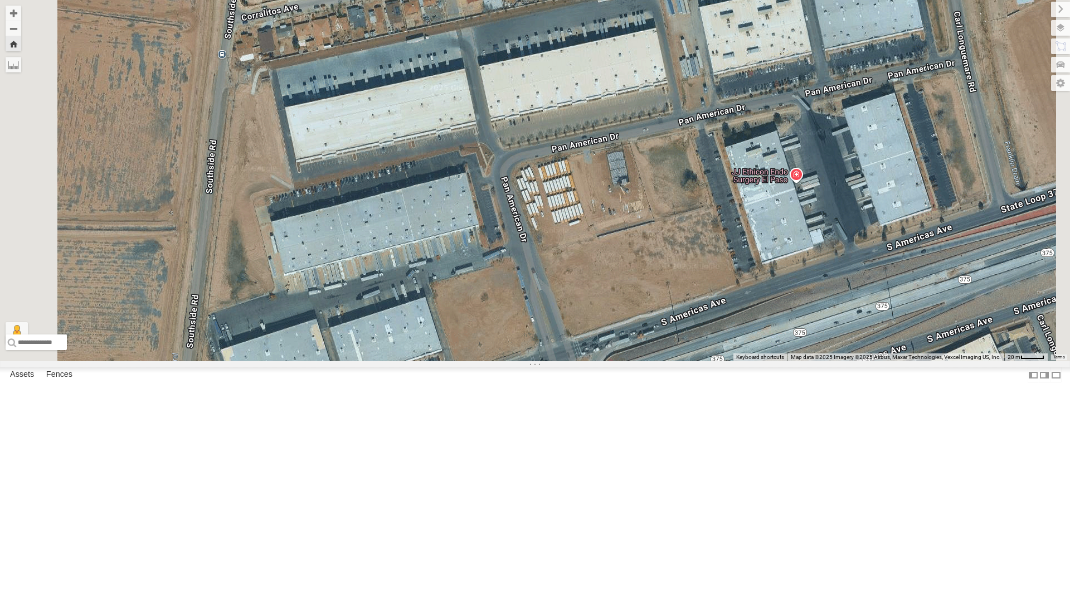
drag, startPoint x: 695, startPoint y: 256, endPoint x: 692, endPoint y: 365, distance: 108.7
click at [692, 361] on div "4071 - Cam" at bounding box center [535, 180] width 1070 height 361
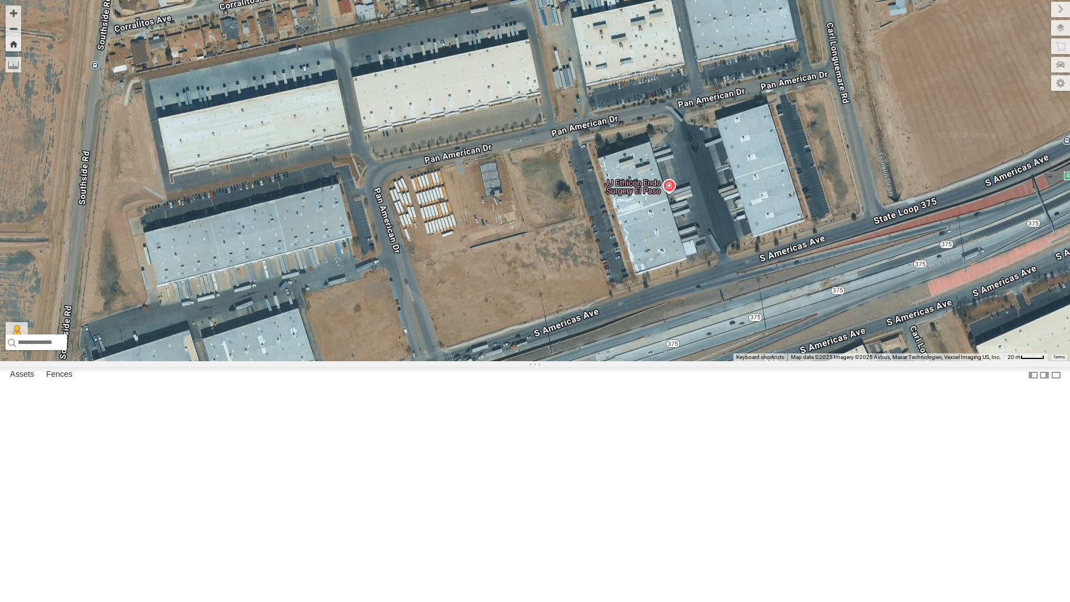
drag, startPoint x: 720, startPoint y: 333, endPoint x: 591, endPoint y: 343, distance: 129.6
click at [591, 343] on div "4071 - Cam" at bounding box center [535, 180] width 1070 height 361
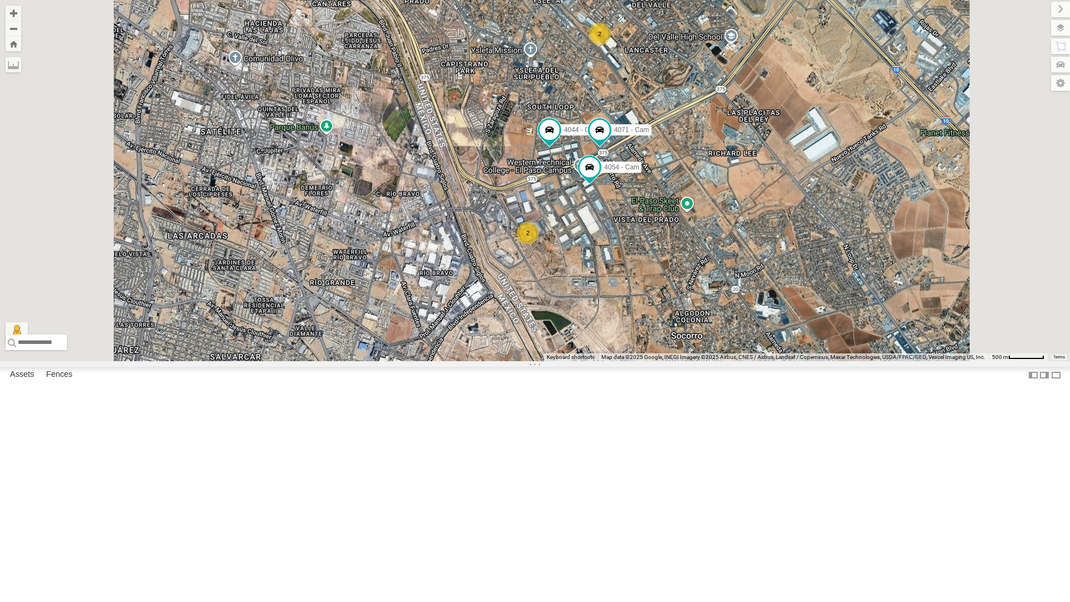
click at [0, 0] on div "4071 - Cam" at bounding box center [0, 0] width 0 height 0
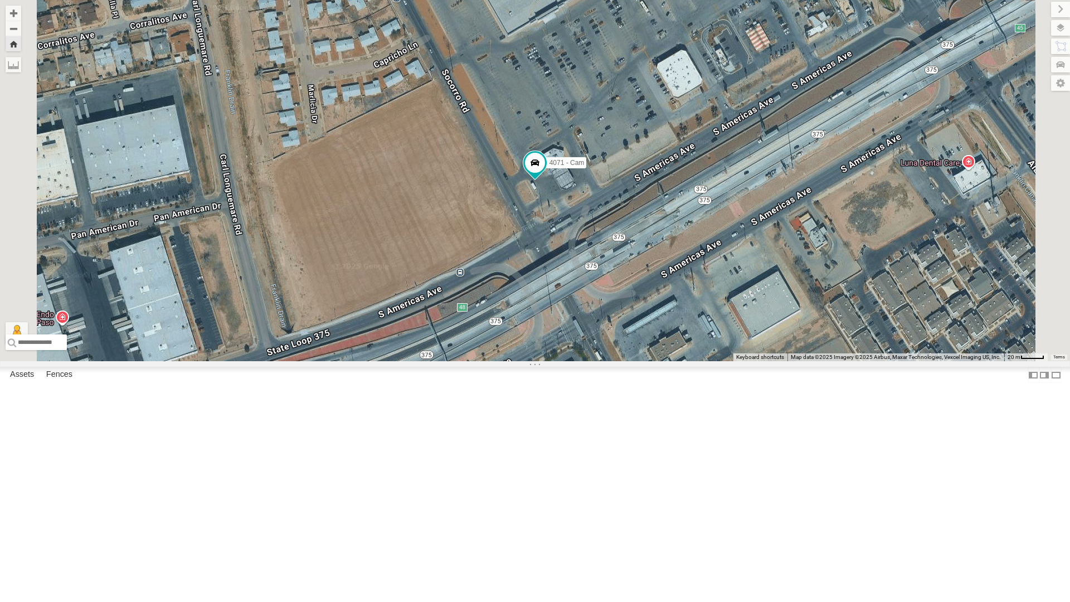
click at [533, 354] on div "4071 - Cam" at bounding box center [535, 180] width 1070 height 361
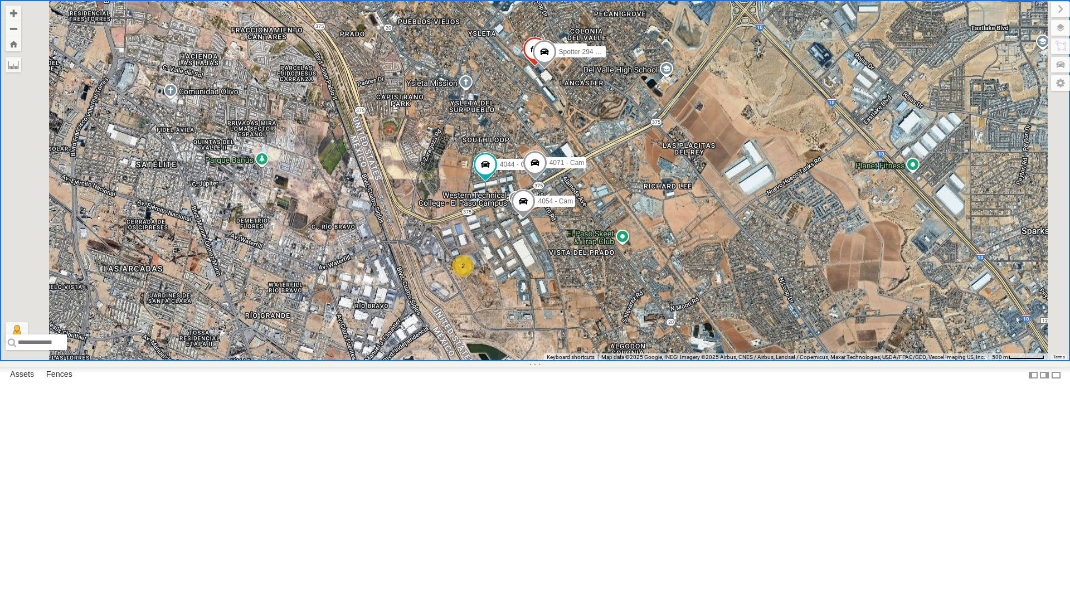
click at [695, 302] on div "4044 - Cam 4054 - Cam 2 4009 - GPS Spotter 294 - Cam 4071 - Cam" at bounding box center [535, 180] width 1070 height 361
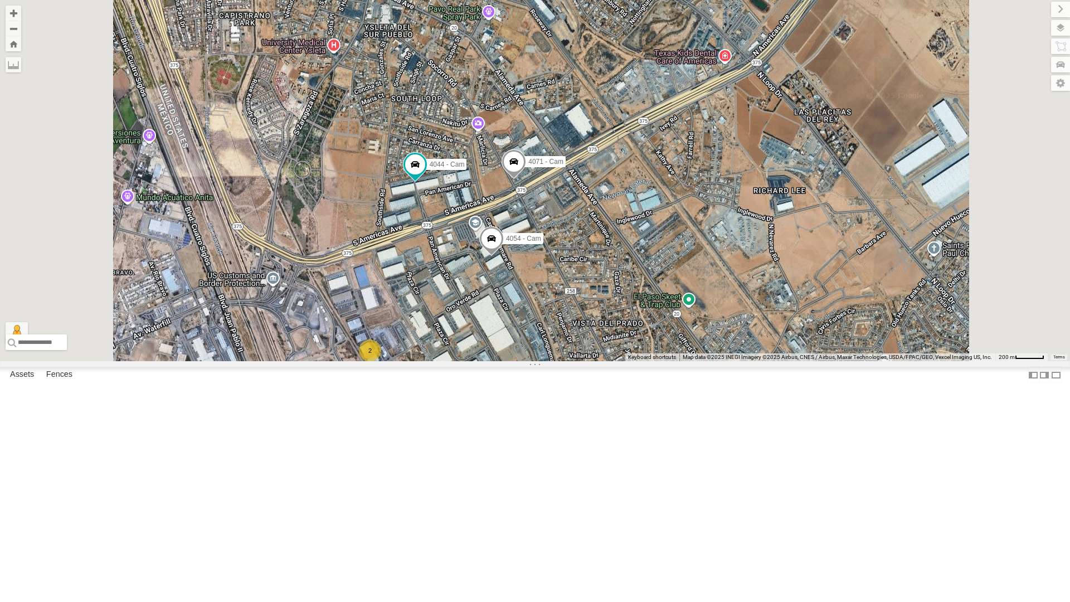
click at [638, 309] on div "4044 - Cam 4054 - Cam 4009 - GPS Spotter 294 - Cam 4071 - Cam 2" at bounding box center [535, 180] width 1070 height 361
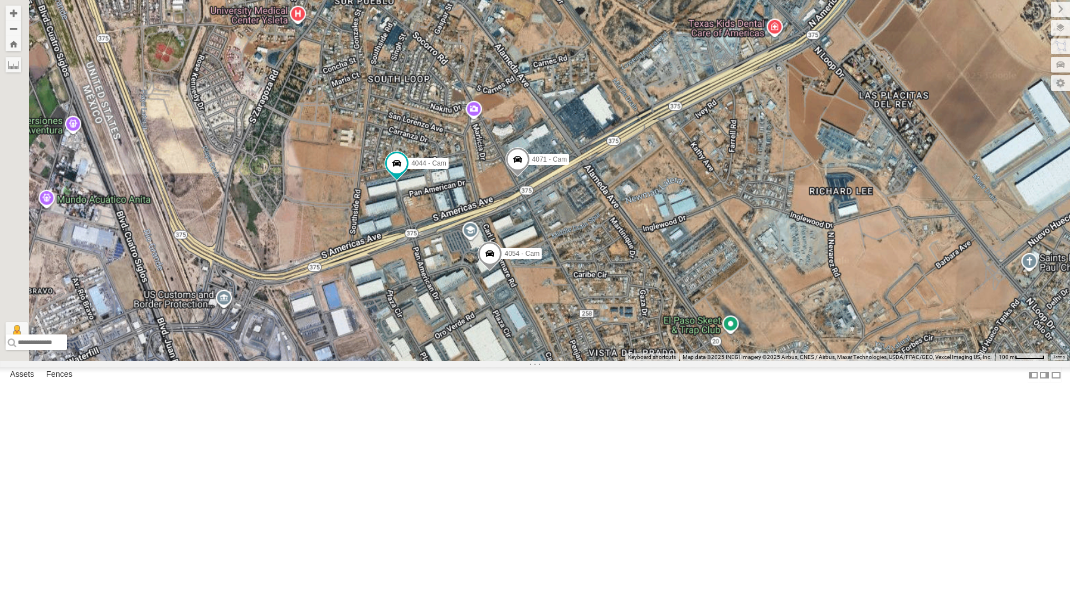
click at [638, 309] on div "4044 - Cam 4054 - Cam 4009 - GPS Spotter 294 - Cam 4071 - Cam" at bounding box center [535, 180] width 1070 height 361
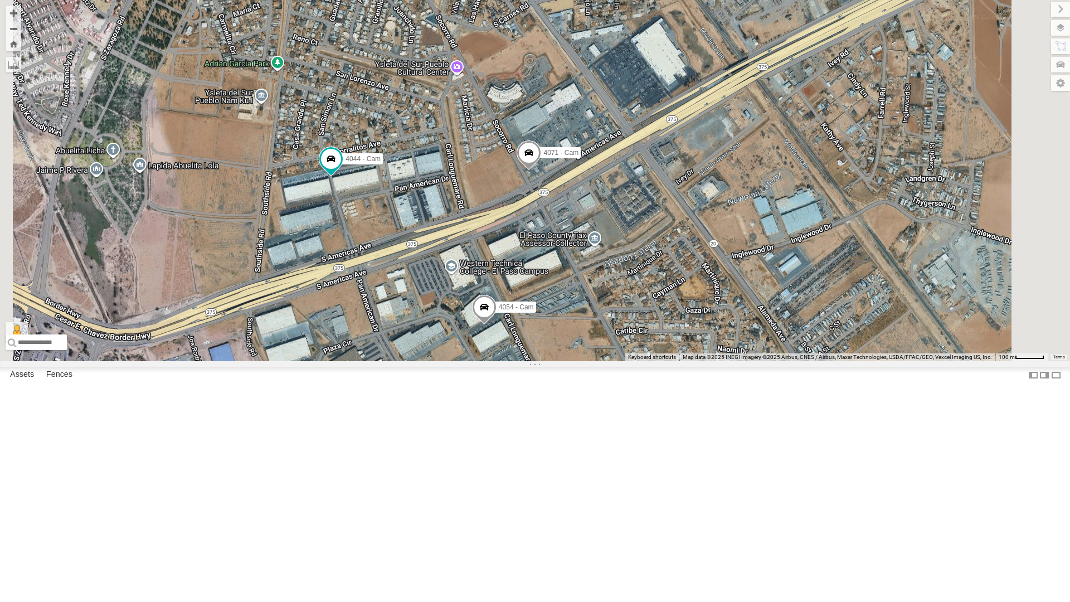
click at [638, 309] on div "4044 - Cam 4054 - Cam 4009 - GPS Spotter 294 - Cam 4071 - Cam" at bounding box center [535, 180] width 1070 height 361
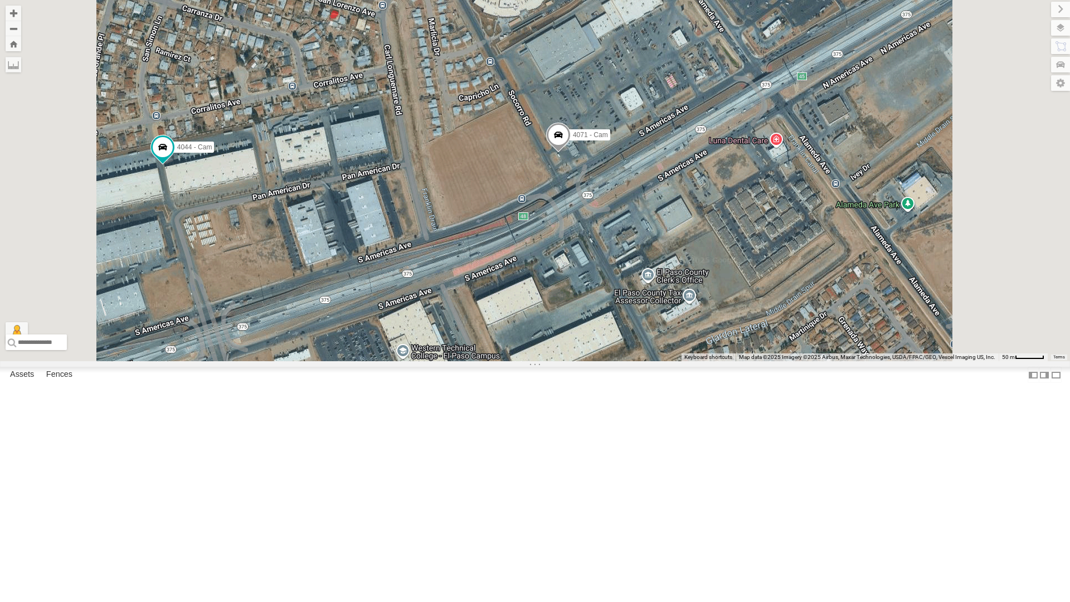
click at [638, 309] on div "4044 - Cam 4054 - Cam 4009 - GPS Spotter 294 - Cam 4071 - Cam" at bounding box center [535, 180] width 1070 height 361
drag, startPoint x: 732, startPoint y: 308, endPoint x: 804, endPoint y: 298, distance: 73.0
click at [738, 308] on div "4044 - Cam 4054 - Cam 4009 - GPS Spotter 294 - Cam 4071 - Cam" at bounding box center [535, 180] width 1070 height 361
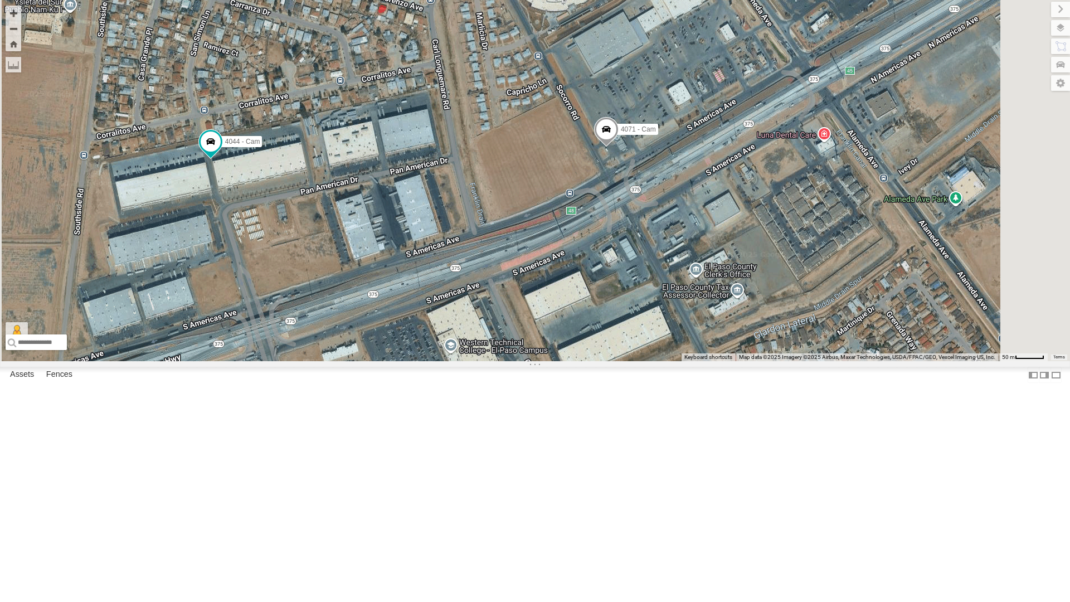
drag, startPoint x: 804, startPoint y: 298, endPoint x: 824, endPoint y: 296, distance: 19.6
click at [824, 296] on div "4044 - Cam 4054 - Cam 4009 - GPS Spotter 294 - Cam 4071 - Cam" at bounding box center [535, 180] width 1070 height 361
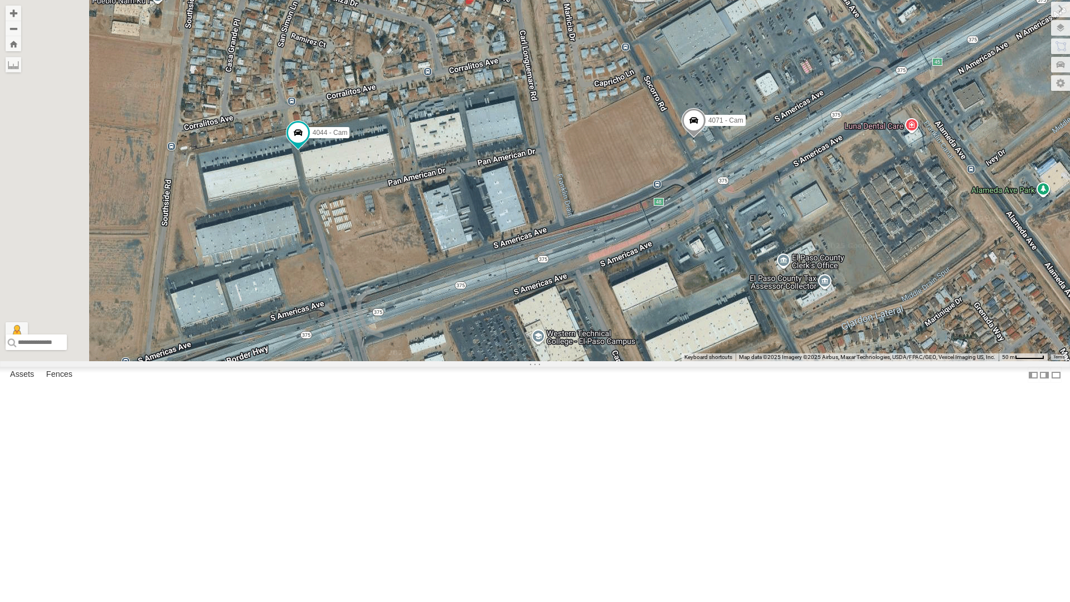
drag, startPoint x: 774, startPoint y: 316, endPoint x: 862, endPoint y: 308, distance: 89.0
click at [862, 308] on div "4044 - Cam 4054 - Cam 4009 - GPS Spotter 294 - Cam 4071 - Cam" at bounding box center [535, 180] width 1070 height 361
click at [438, 273] on div "4044 - Cam 4054 - Cam 4071 - Cam" at bounding box center [535, 180] width 1070 height 361
drag, startPoint x: 441, startPoint y: 273, endPoint x: 475, endPoint y: 273, distance: 34.0
click at [453, 273] on div "4044 - Cam 4054 - Cam 4071 - Cam" at bounding box center [535, 180] width 1070 height 361
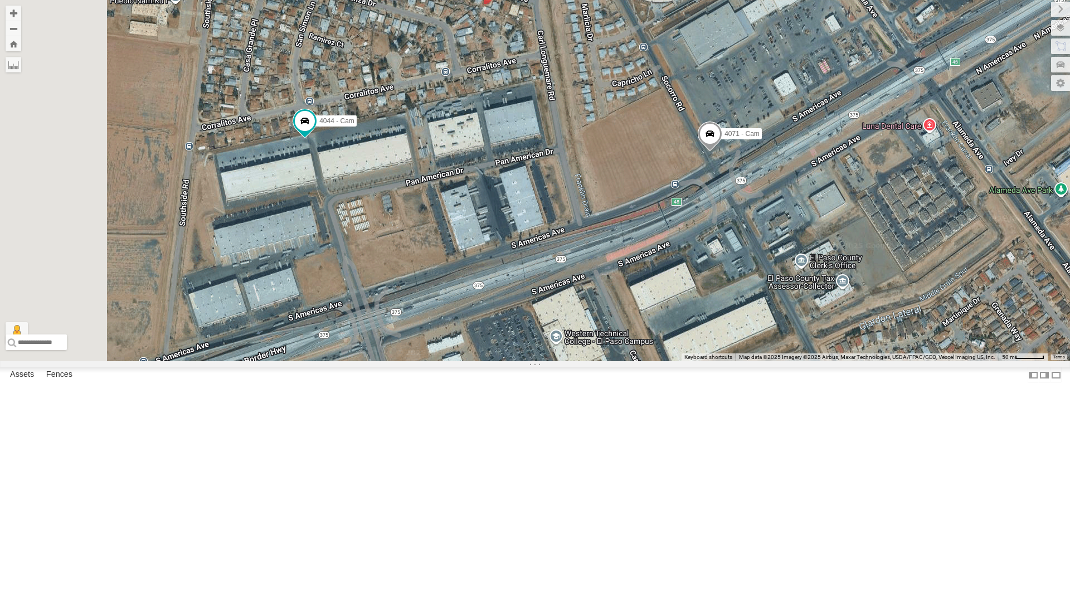
click at [504, 273] on div "4044 - Cam 4054 - Cam 4071 - Cam" at bounding box center [535, 180] width 1070 height 361
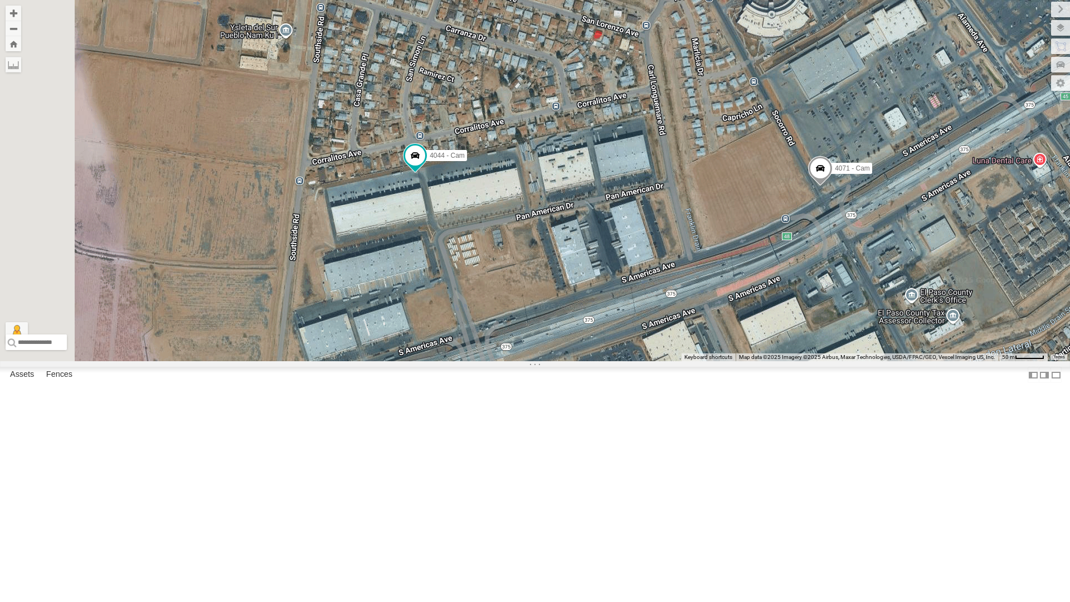
drag, startPoint x: 516, startPoint y: 284, endPoint x: 617, endPoint y: 319, distance: 106.1
click at [617, 319] on div "4044 - Cam 4054 - Cam 4071 - Cam" at bounding box center [535, 180] width 1070 height 361
click at [676, 360] on div "4044 - Cam 4054 - Cam 4071 - Cam" at bounding box center [535, 180] width 1070 height 360
click at [669, 361] on div "4044 - Cam 4054 - Cam 4071 - Cam" at bounding box center [535, 180] width 1070 height 361
click at [645, 314] on div "4044 - Cam 4054 - Cam 4071 - Cam" at bounding box center [535, 180] width 1070 height 361
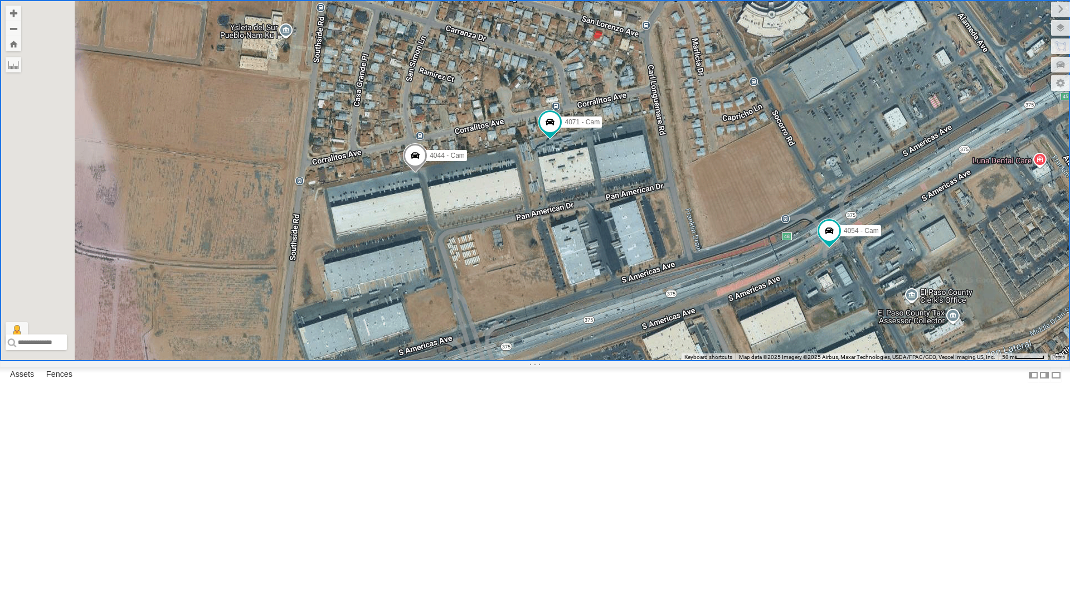
click at [0, 0] on div "4061 - Cam" at bounding box center [0, 0] width 0 height 0
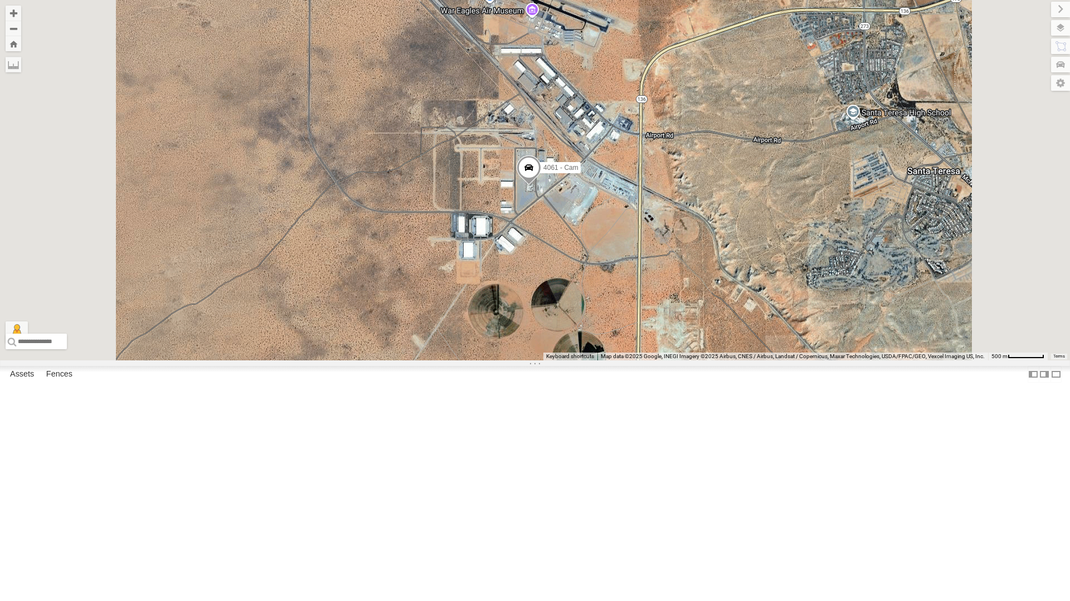
click at [0, 0] on div "4069 - Cam" at bounding box center [0, 0] width 0 height 0
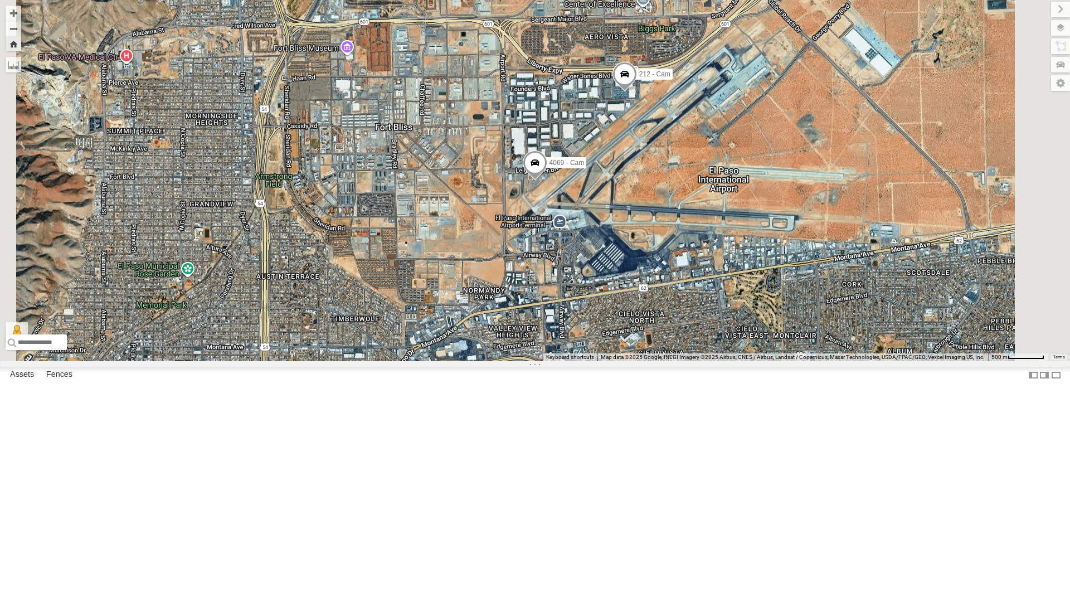
click at [0, 0] on div "4061 - Cam" at bounding box center [0, 0] width 0 height 0
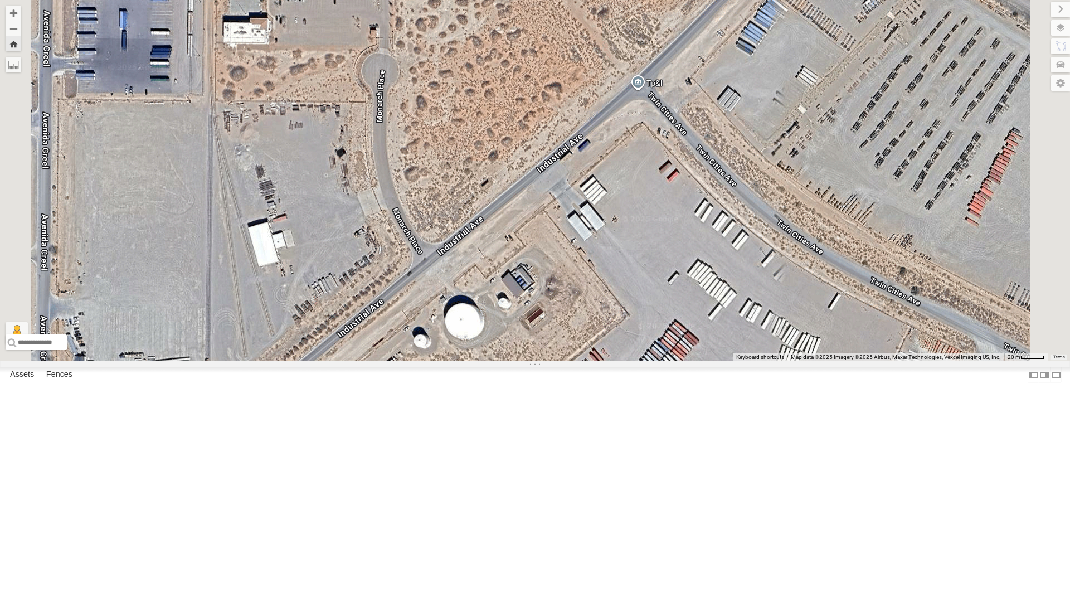
click at [0, 0] on div "All Assets" at bounding box center [0, 0] width 0 height 0
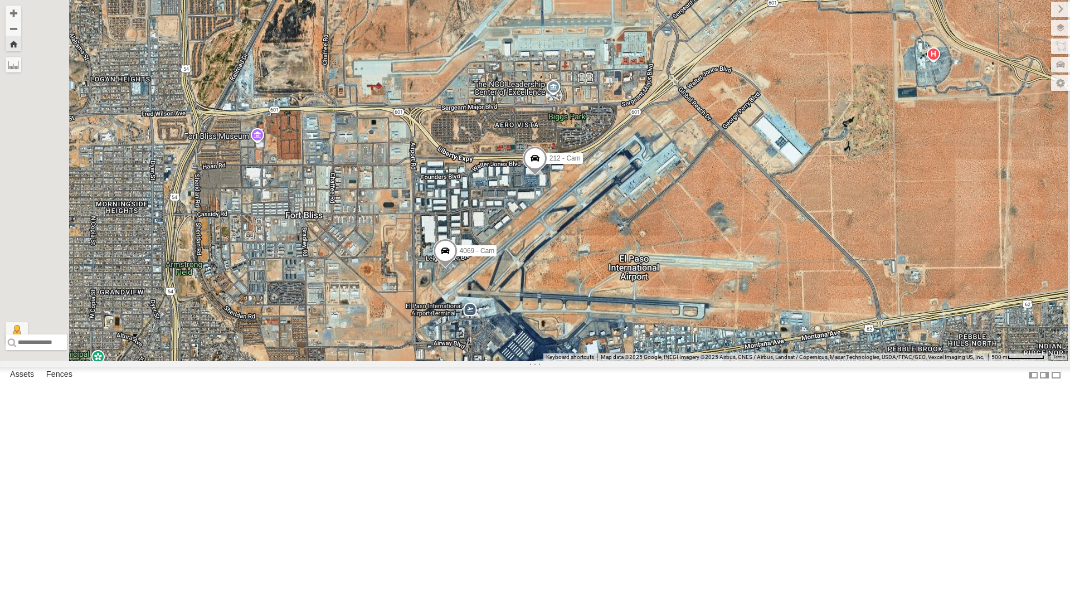
click at [547, 176] on span at bounding box center [535, 161] width 25 height 30
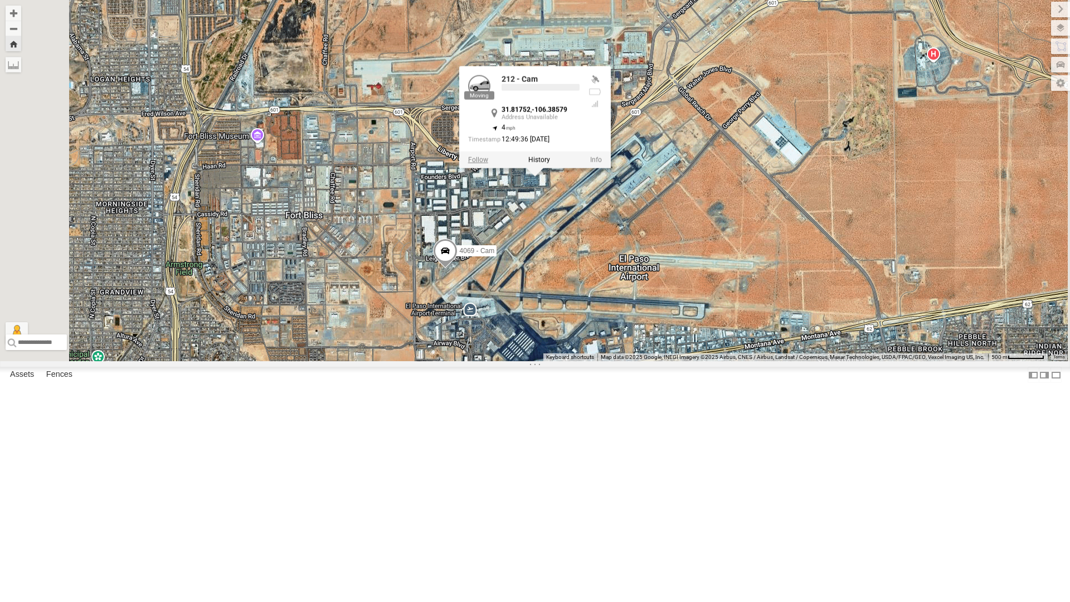
click at [488, 163] on label at bounding box center [478, 159] width 20 height 8
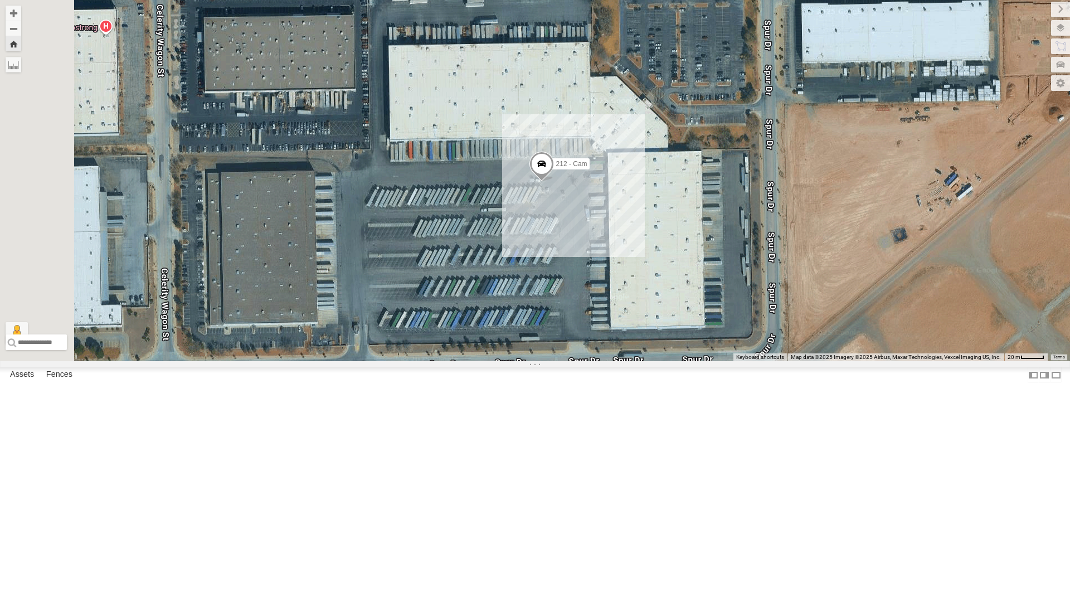
click at [0, 0] on div "4061 - Cam" at bounding box center [0, 0] width 0 height 0
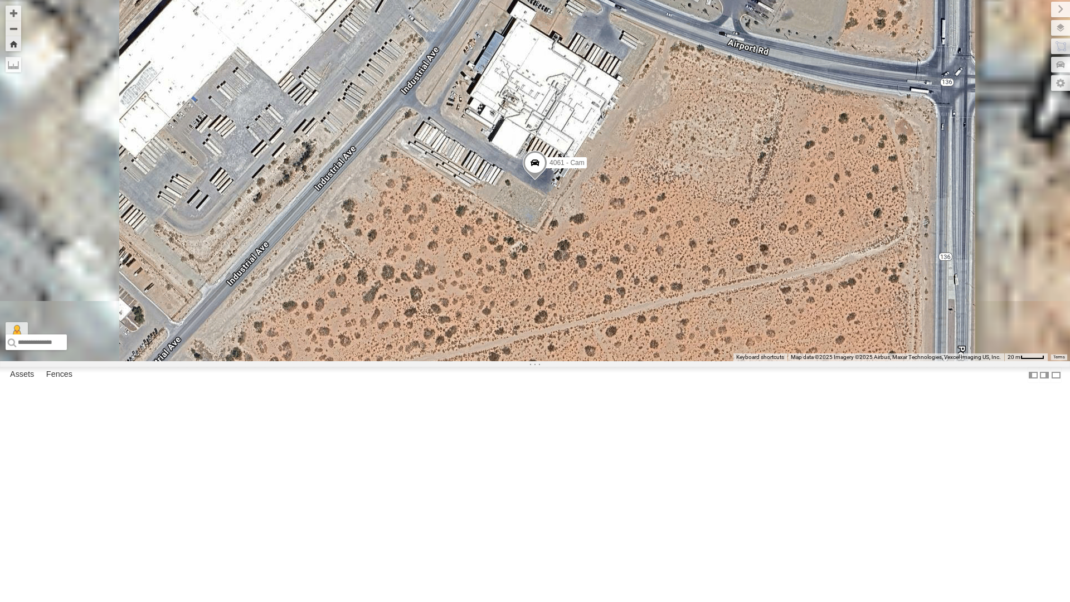
click at [547, 180] on span at bounding box center [535, 165] width 25 height 30
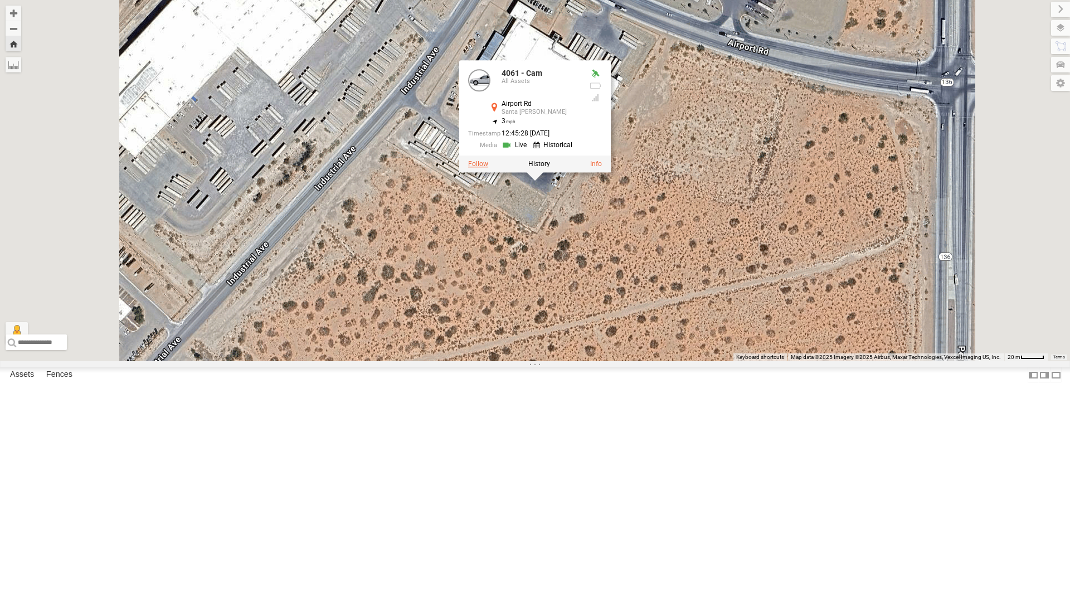
click at [488, 168] on label at bounding box center [478, 164] width 20 height 8
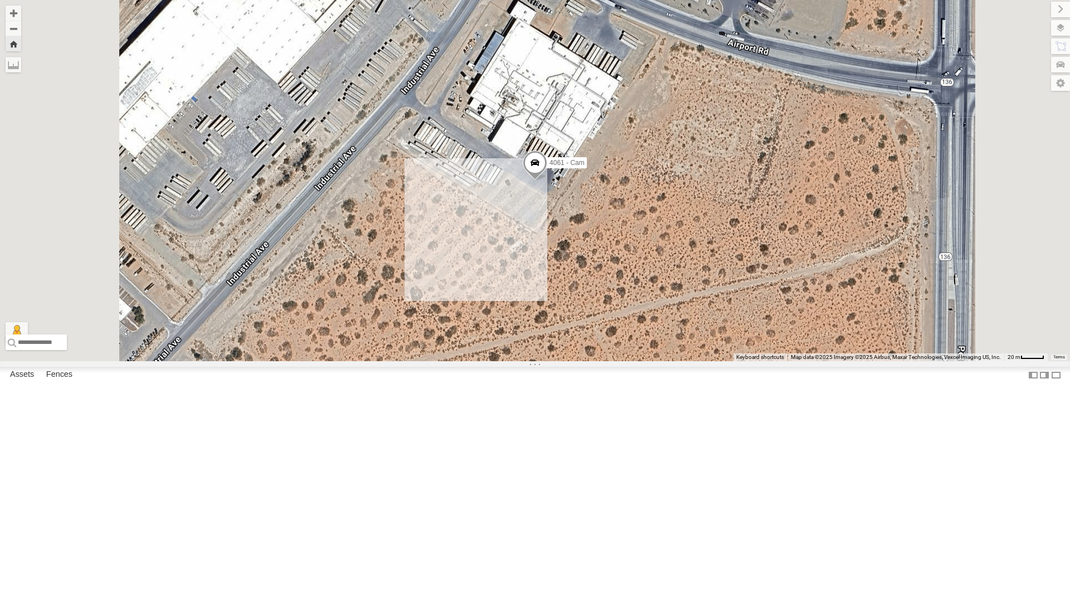
click at [0, 0] on div "212 - Cam" at bounding box center [0, 0] width 0 height 0
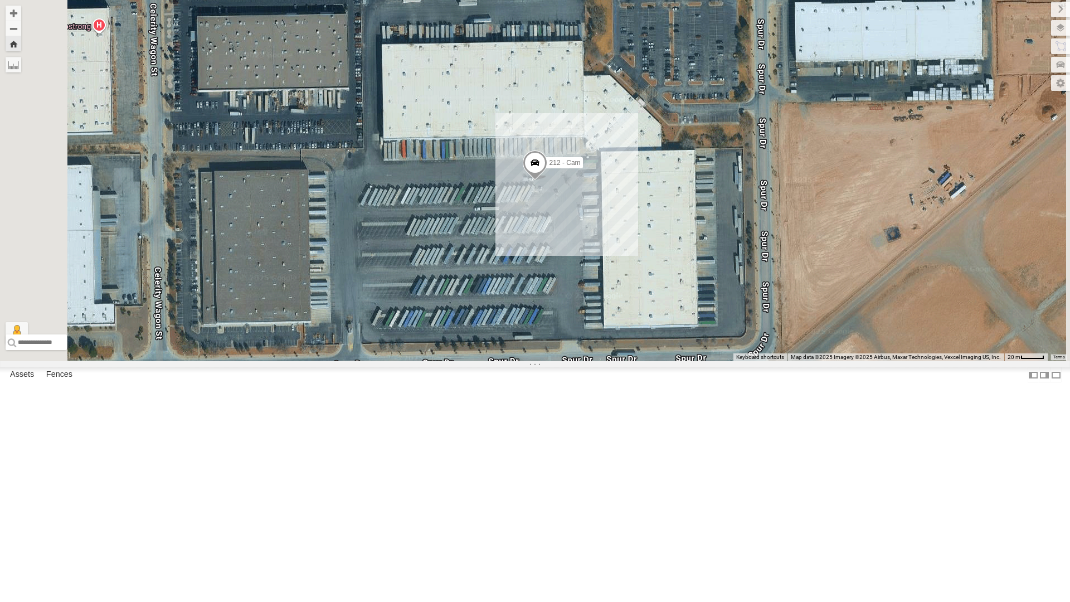
click at [0, 0] on div "4061 - Cam All Assets" at bounding box center [0, 0] width 0 height 0
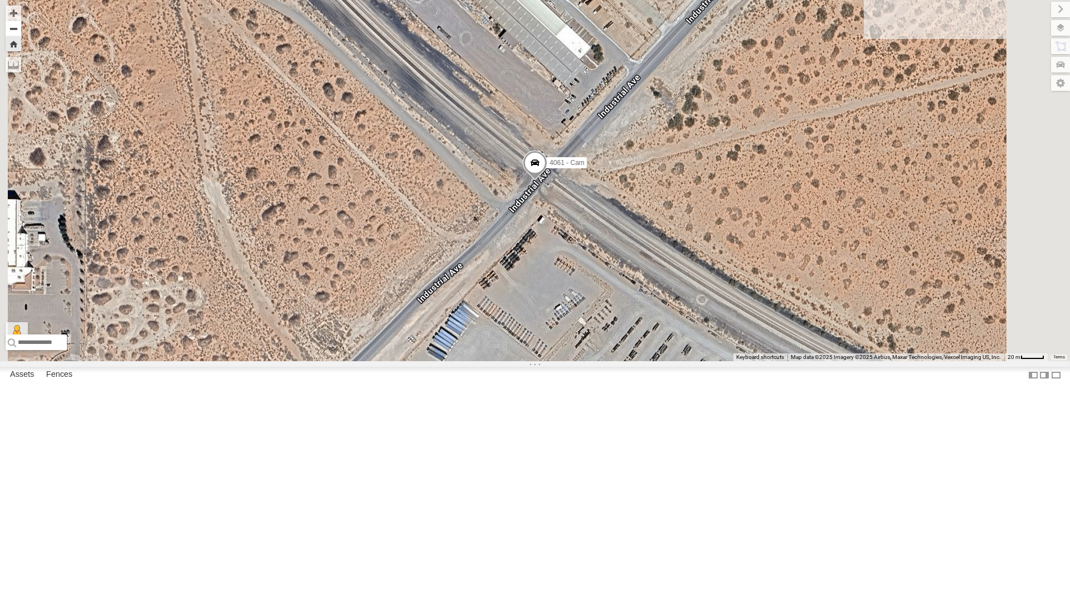
click at [21, 31] on button "Zoom out" at bounding box center [14, 29] width 16 height 16
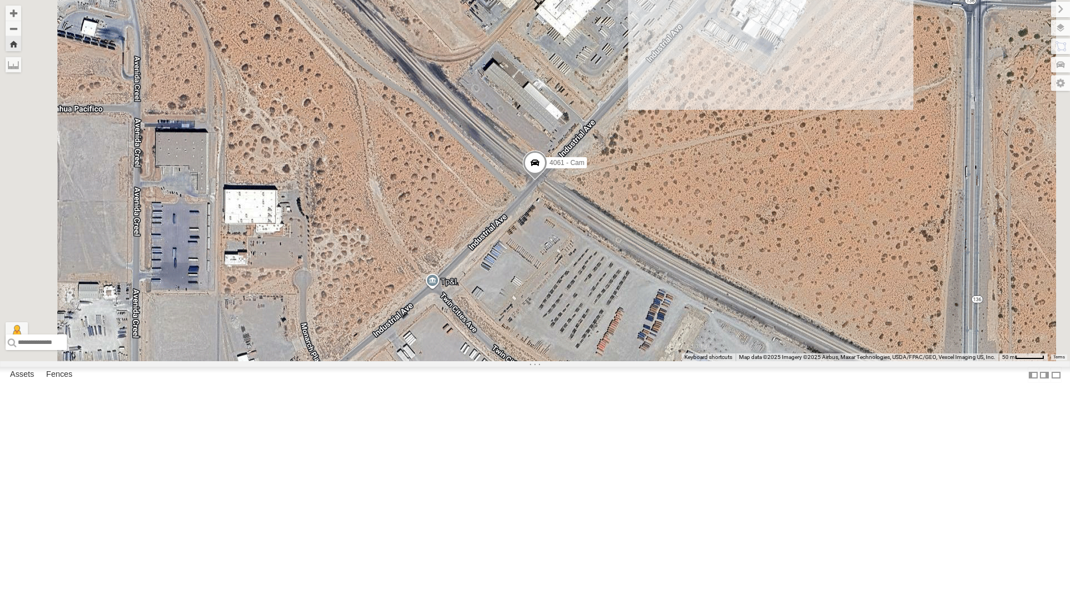
click at [0, 0] on div "All Assets" at bounding box center [0, 0] width 0 height 0
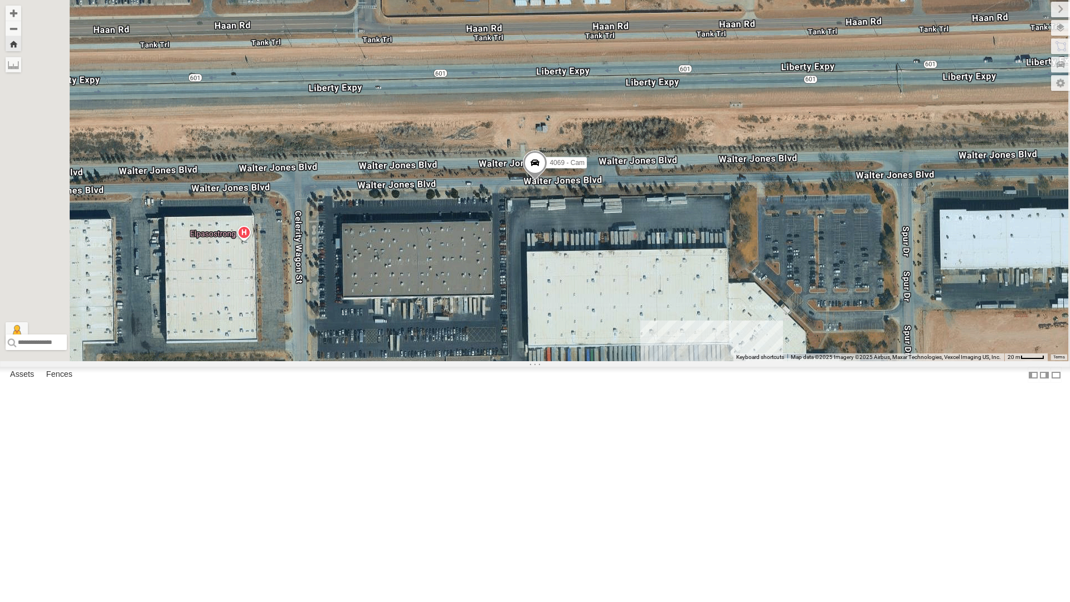
click at [547, 180] on span at bounding box center [535, 165] width 25 height 30
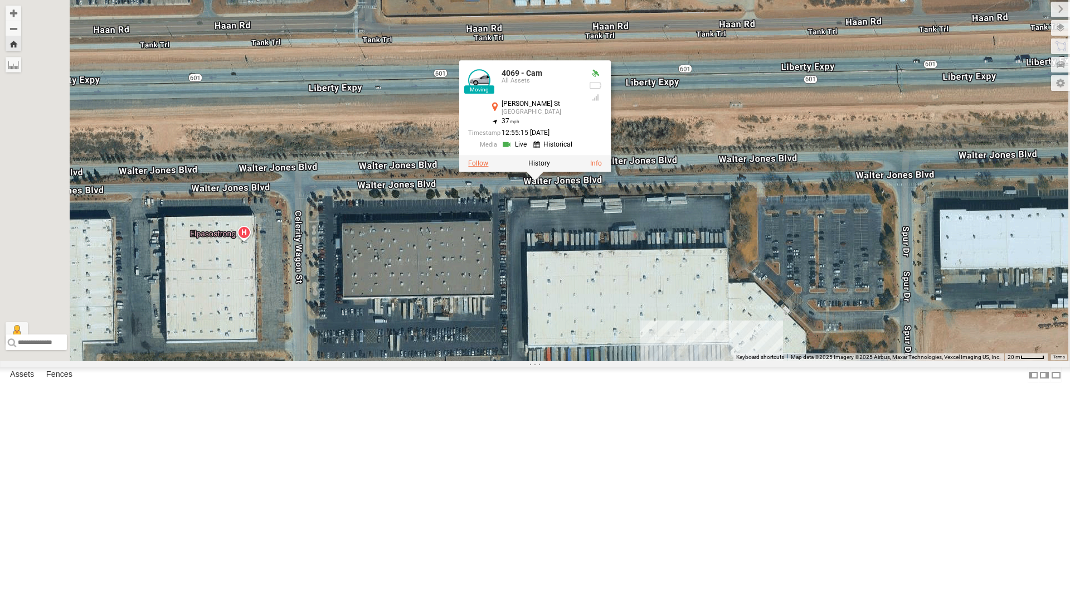
click at [488, 168] on label at bounding box center [478, 164] width 20 height 8
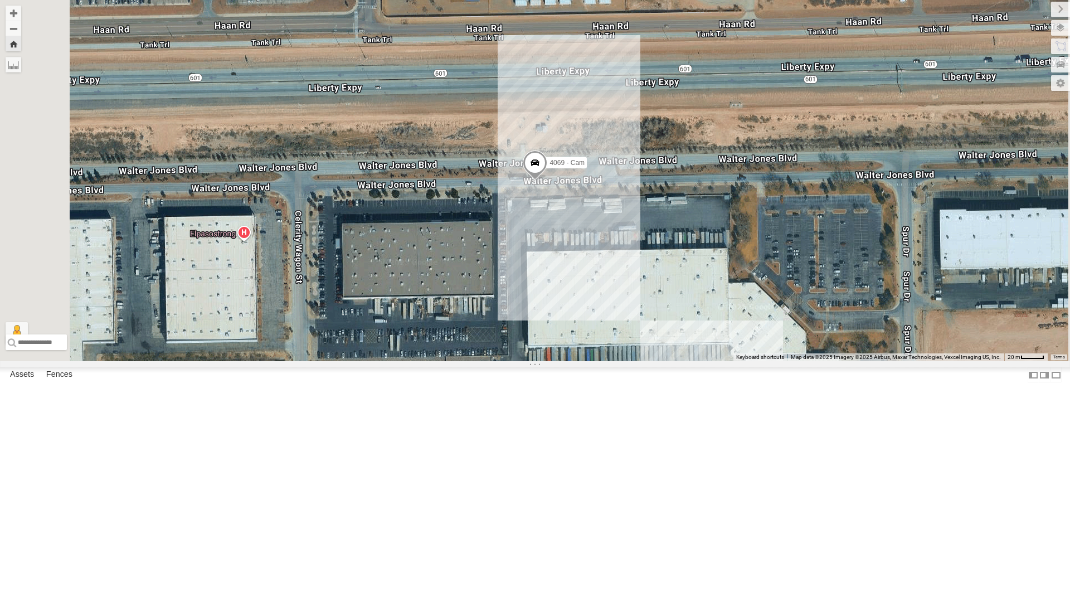
click at [0, 0] on div "212 - Cam All Assets" at bounding box center [0, 0] width 0 height 0
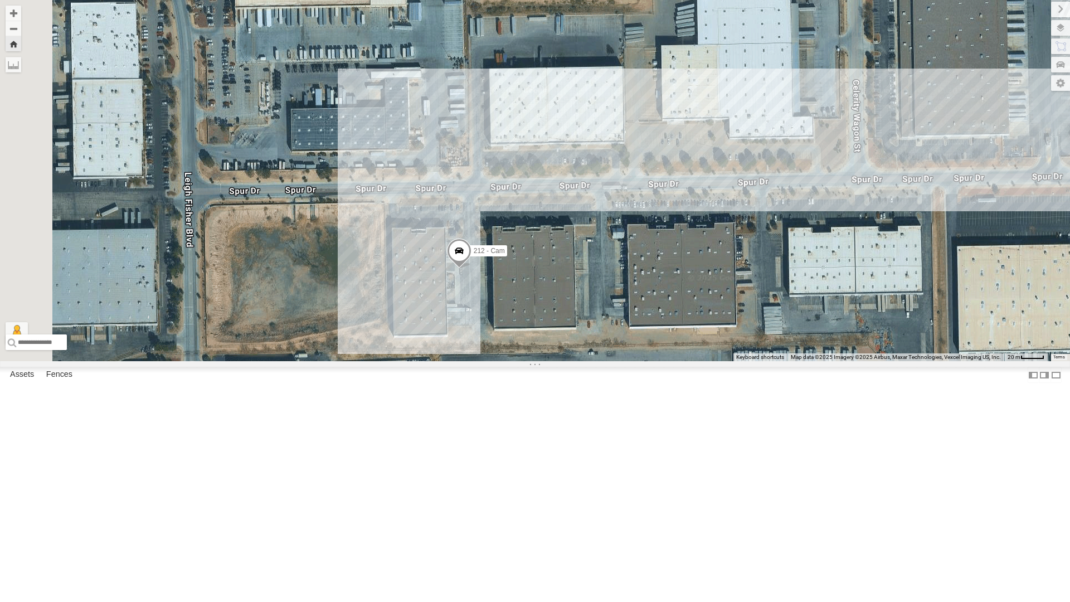
click at [643, 279] on div "212 - Cam" at bounding box center [535, 180] width 1070 height 361
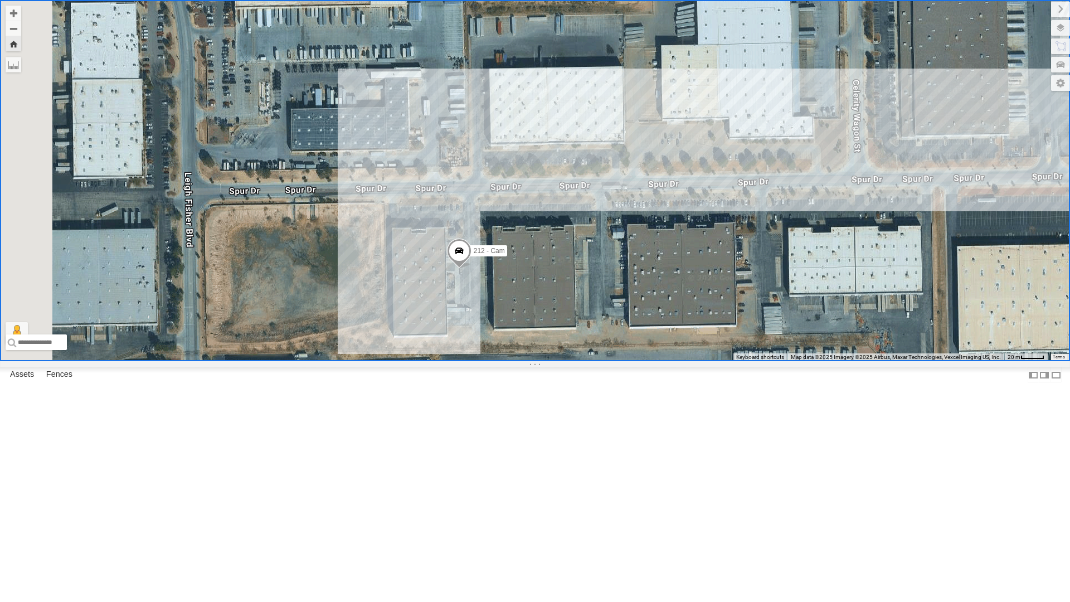
click at [0, 0] on div "4061 - Cam All Assets" at bounding box center [0, 0] width 0 height 0
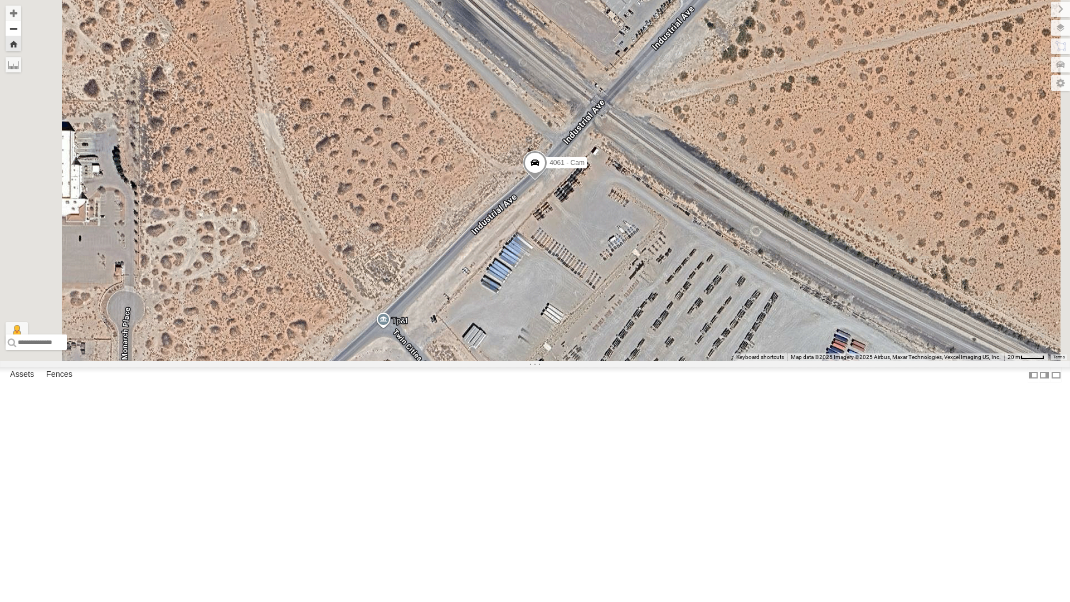
click at [21, 27] on button "Zoom out" at bounding box center [14, 29] width 16 height 16
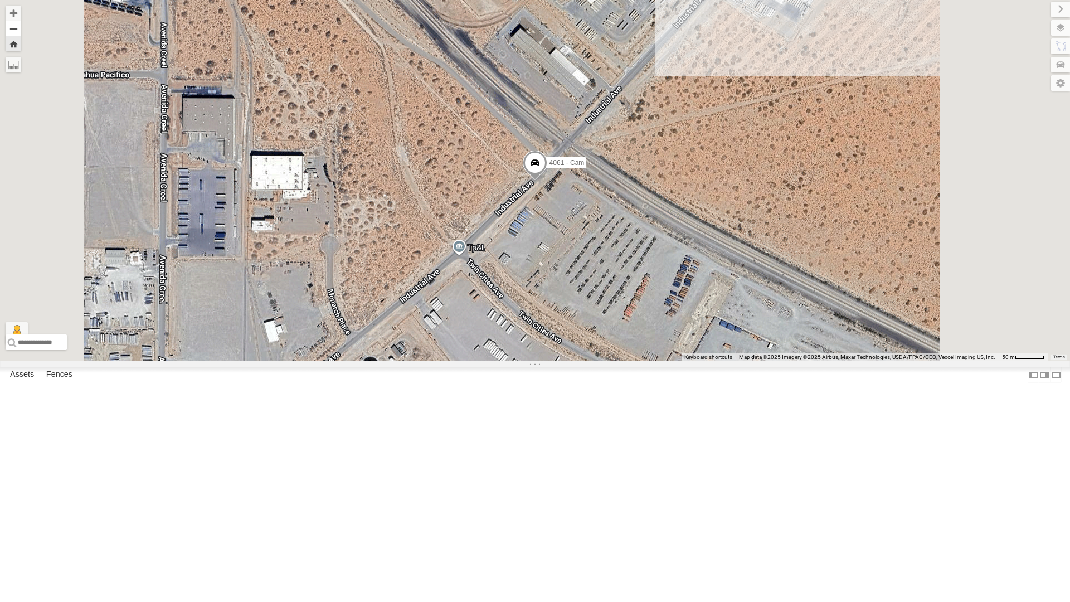
click at [21, 27] on button "Zoom out" at bounding box center [14, 29] width 16 height 16
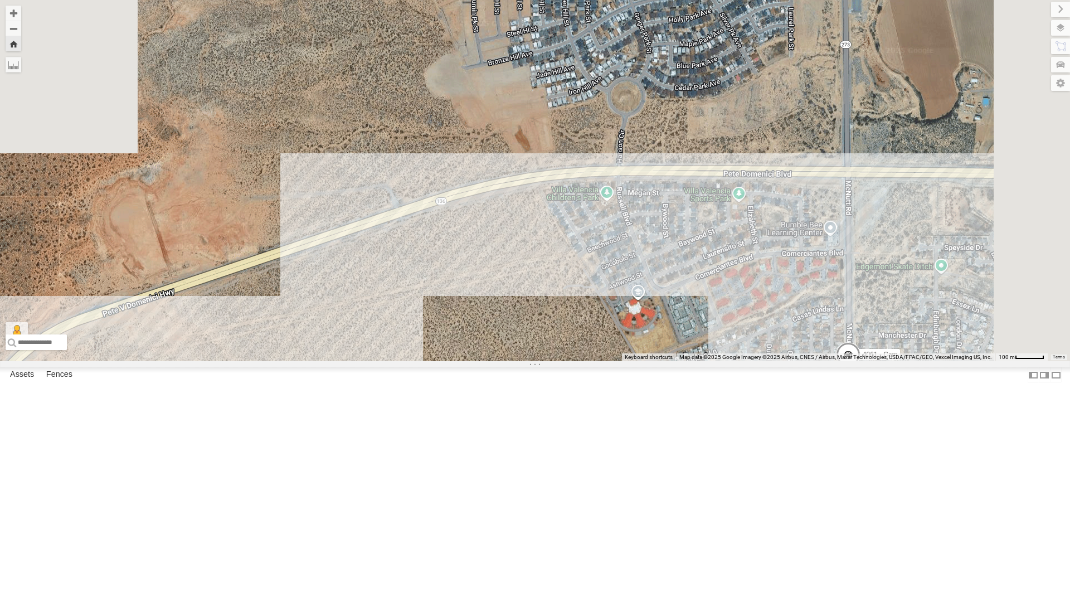
click at [0, 0] on div "All Assets" at bounding box center [0, 0] width 0 height 0
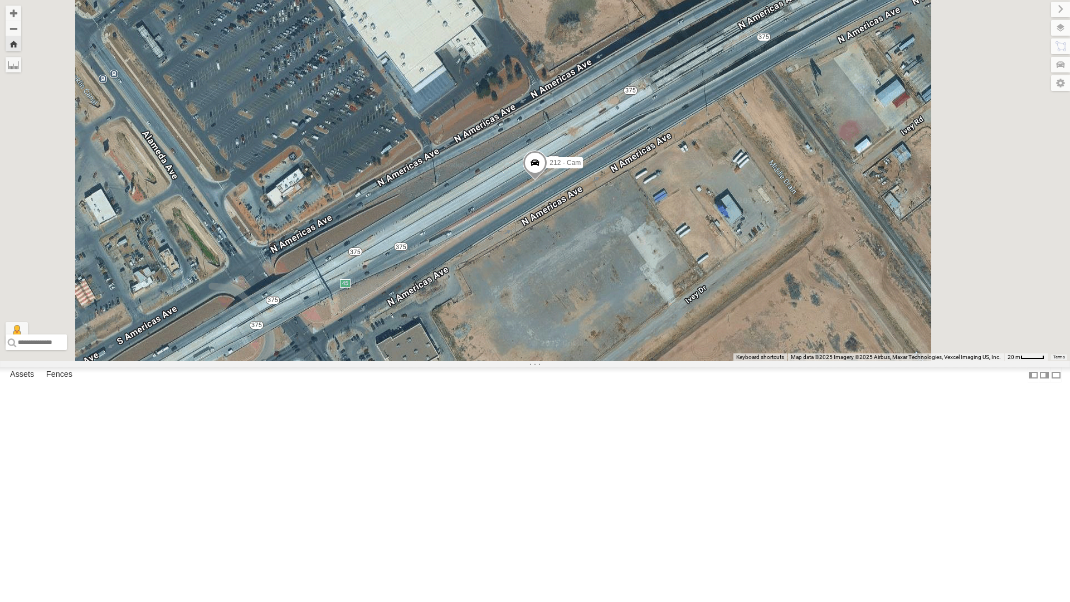
click at [547, 180] on span at bounding box center [535, 165] width 25 height 30
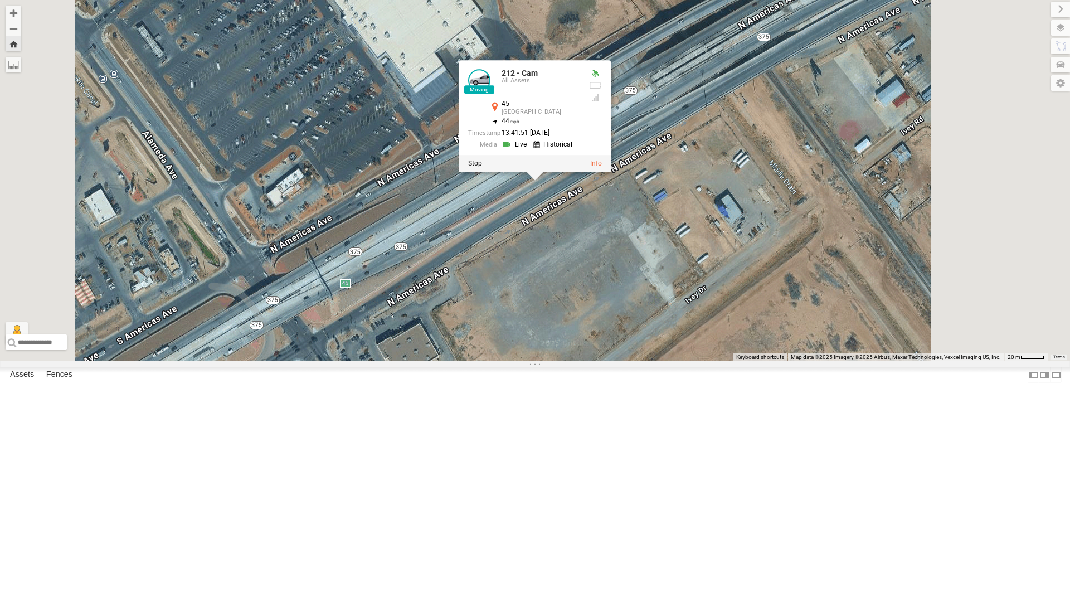
click at [652, 361] on div "212 - Cam 212 - Cam All Assets 45 [GEOGRAPHIC_DATA] 31.68127 , -106.31027 44 13…" at bounding box center [535, 180] width 1070 height 361
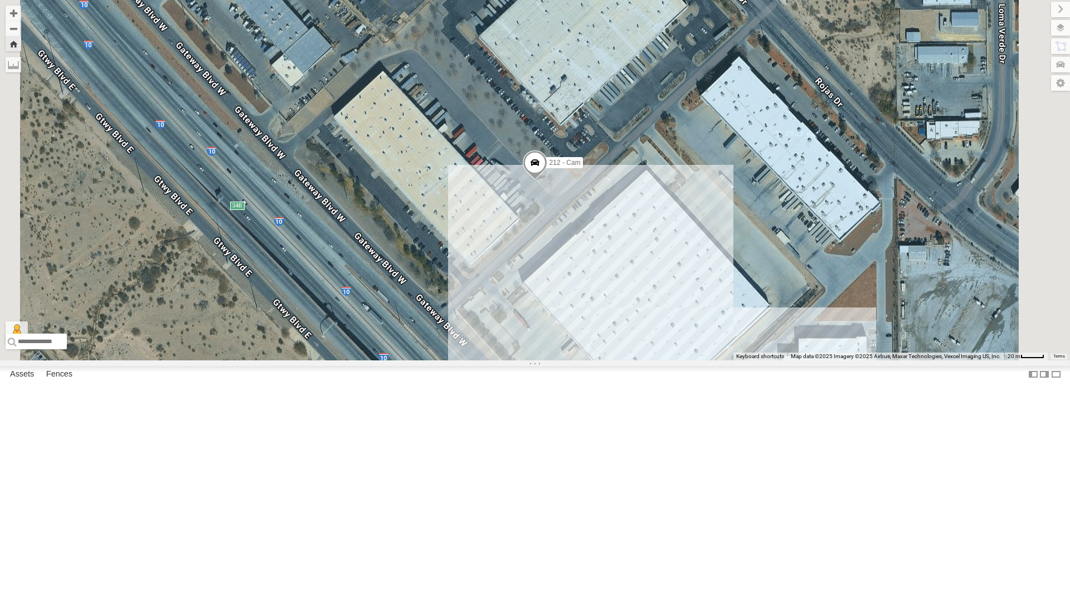
click at [0, 0] on div "4071 - Cam" at bounding box center [0, 0] width 0 height 0
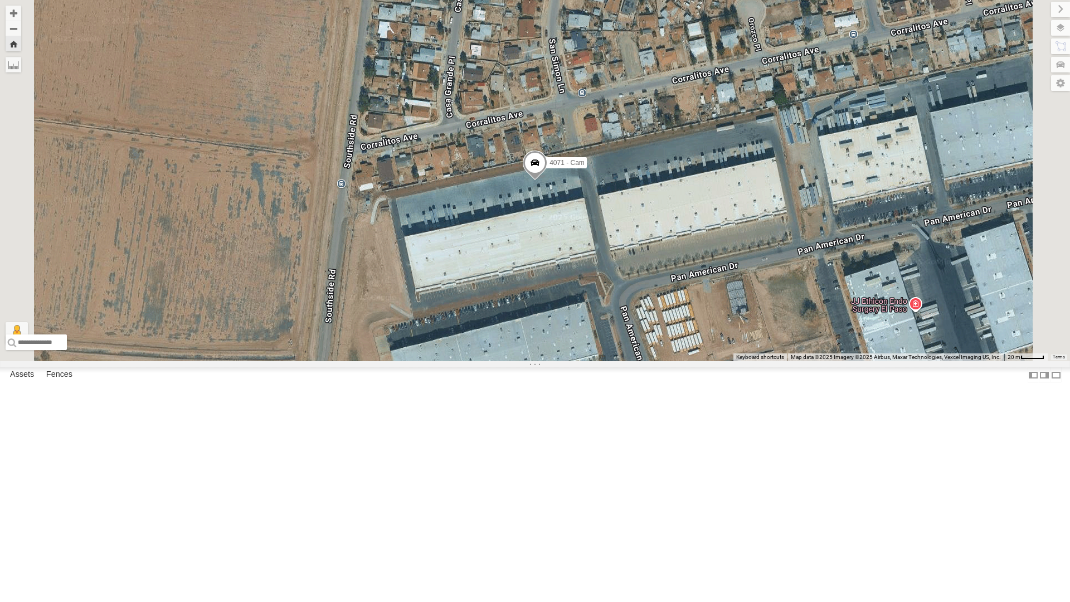
click at [547, 180] on span at bounding box center [535, 165] width 25 height 30
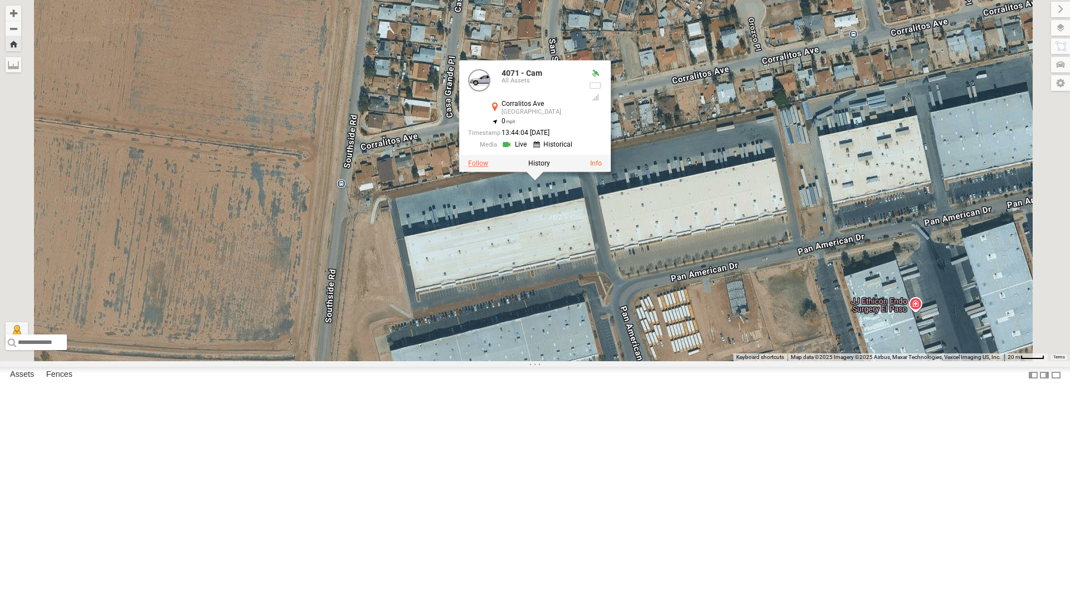
click at [488, 168] on label at bounding box center [478, 164] width 20 height 8
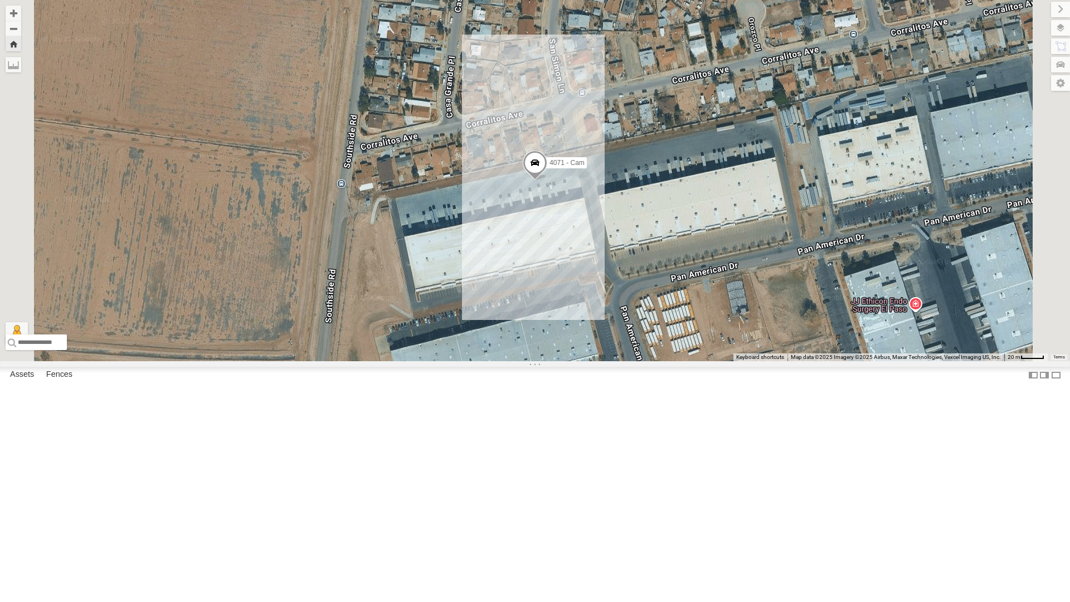
click at [0, 0] on div "4069 - Cam" at bounding box center [0, 0] width 0 height 0
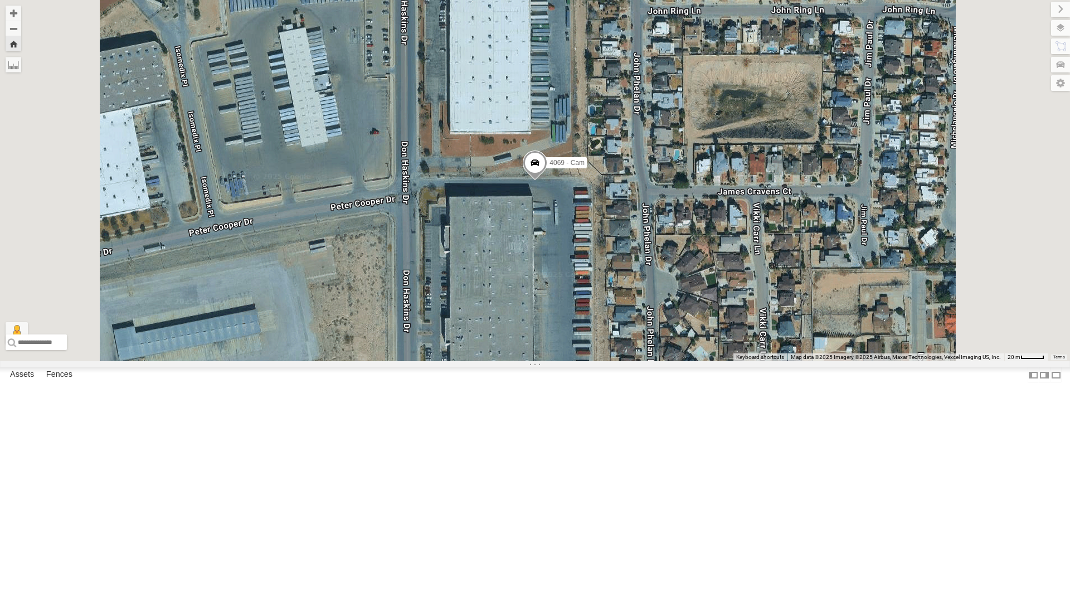
click at [547, 180] on span at bounding box center [535, 165] width 25 height 30
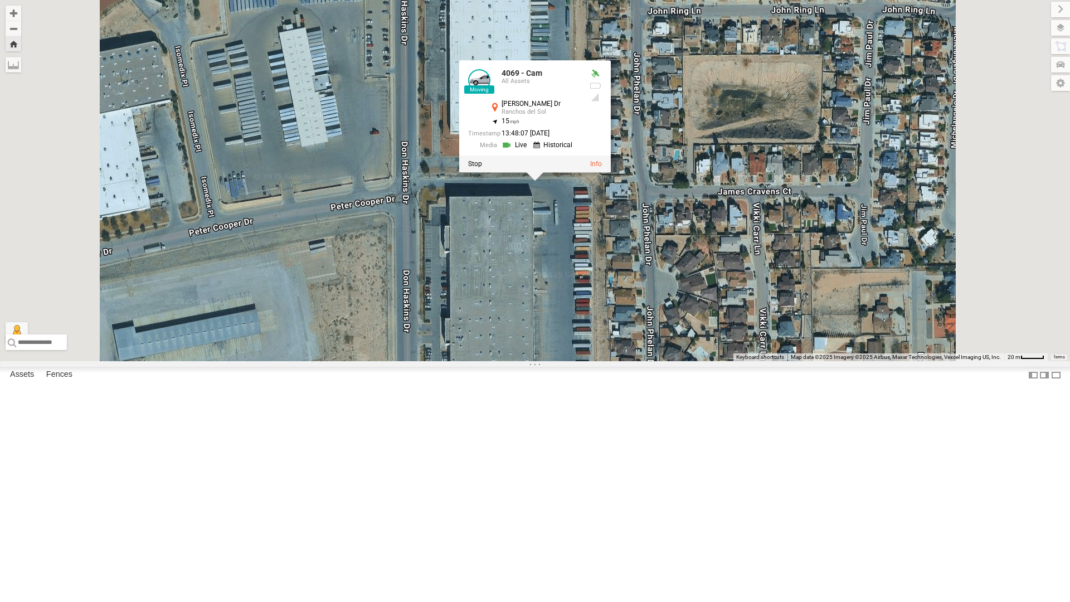
click at [656, 348] on div "4069 - Cam 4069 - Cam All Assets [PERSON_NAME] Dr [PERSON_NAME] del Sol 31.7269…" at bounding box center [535, 180] width 1070 height 361
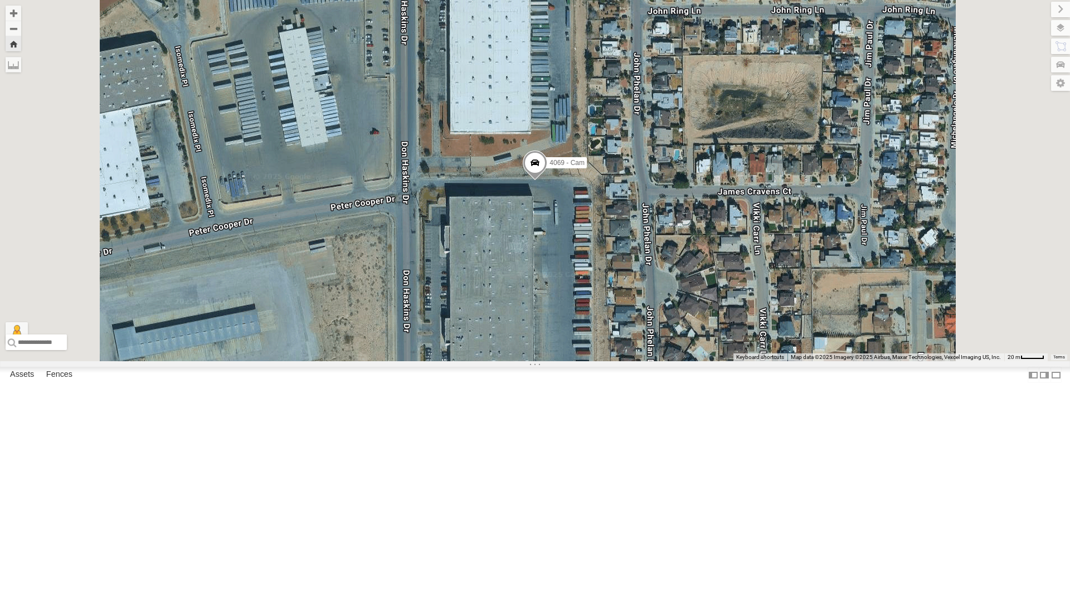
click at [0, 0] on div "4061 - Cam" at bounding box center [0, 0] width 0 height 0
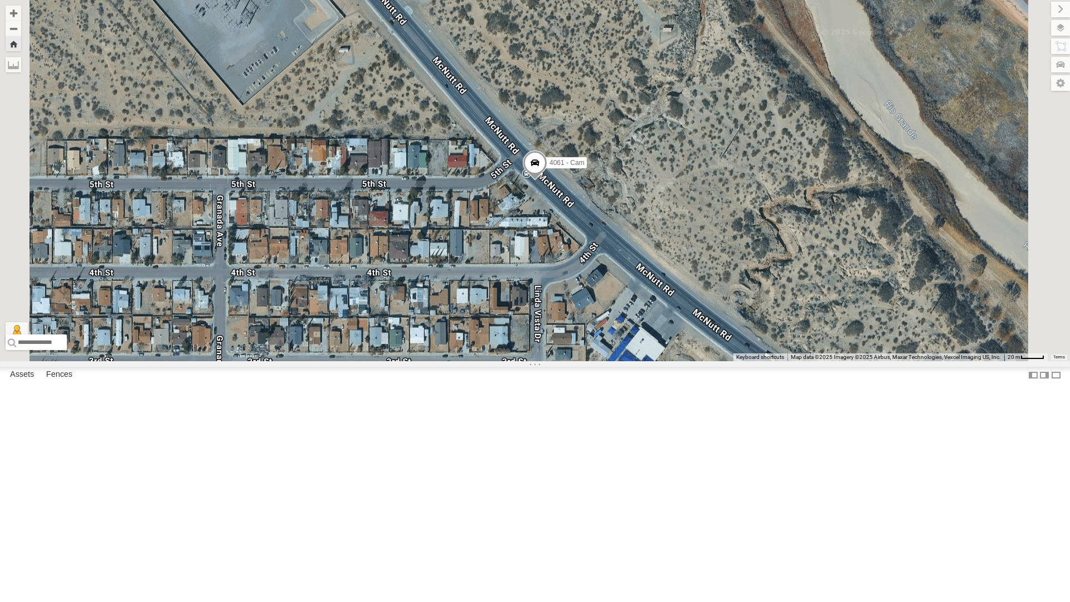
click at [615, 330] on div "4061 - Cam" at bounding box center [535, 180] width 1070 height 361
click at [0, 0] on div "212 - Cam" at bounding box center [0, 0] width 0 height 0
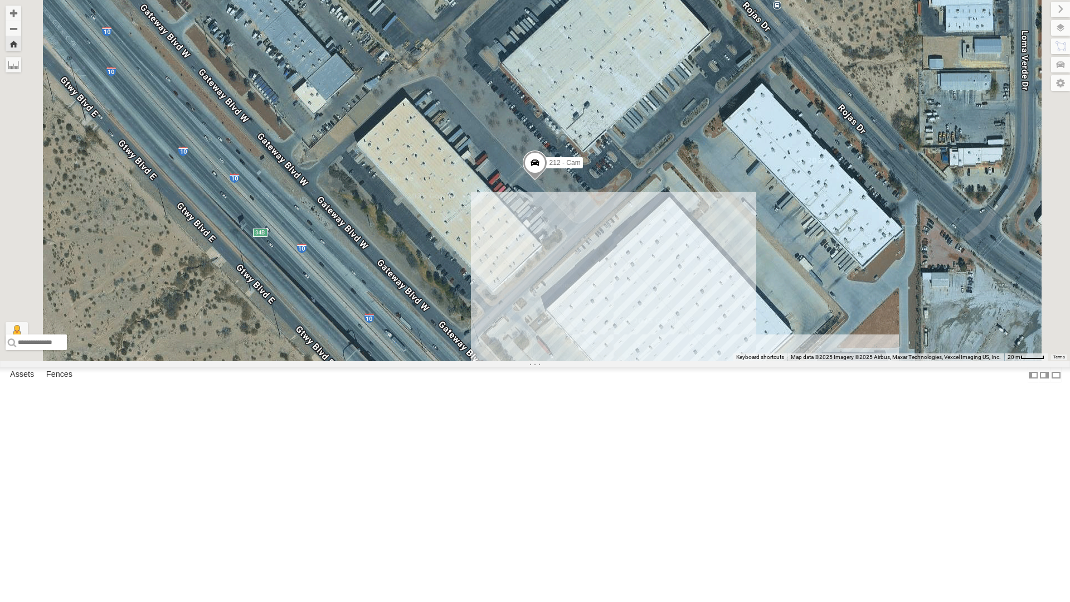
click at [516, 207] on div "212 - Cam" at bounding box center [535, 180] width 1070 height 361
click at [365, 218] on div "212 - Cam" at bounding box center [535, 180] width 1070 height 361
click at [367, 349] on div "212 - Cam" at bounding box center [535, 180] width 1070 height 361
click at [0, 0] on div "4071 - Cam" at bounding box center [0, 0] width 0 height 0
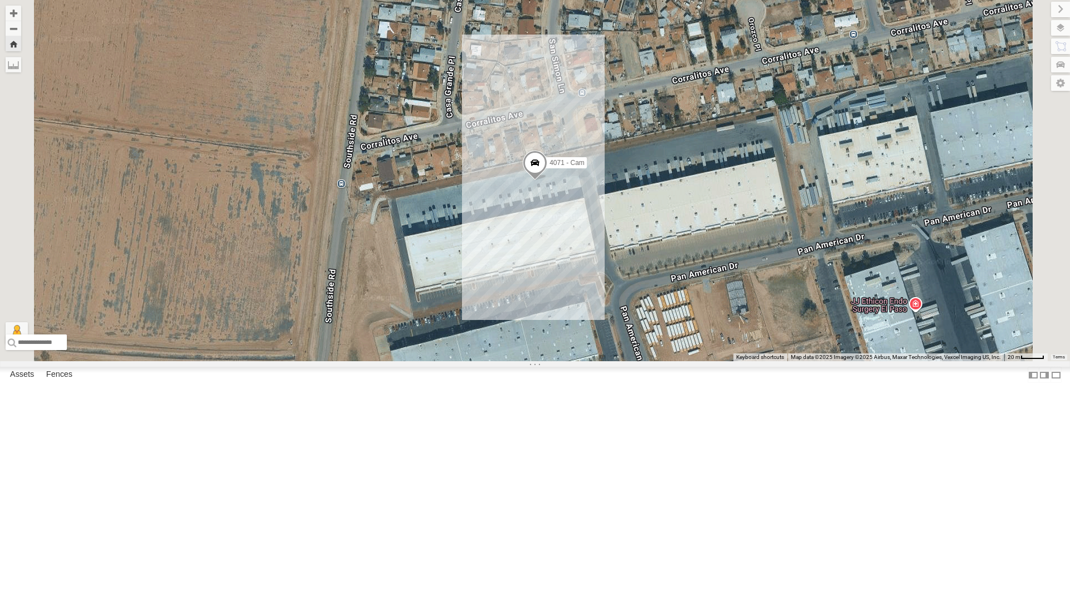
click at [0, 0] on div "4071 - Cam" at bounding box center [0, 0] width 0 height 0
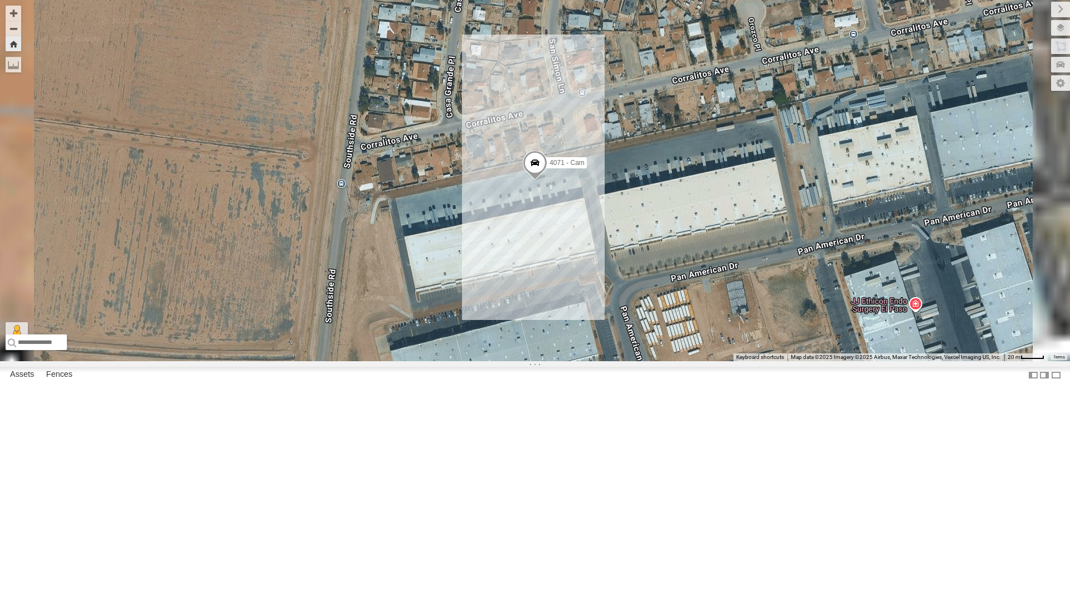
click at [0, 0] on div "212 - Cam" at bounding box center [0, 0] width 0 height 0
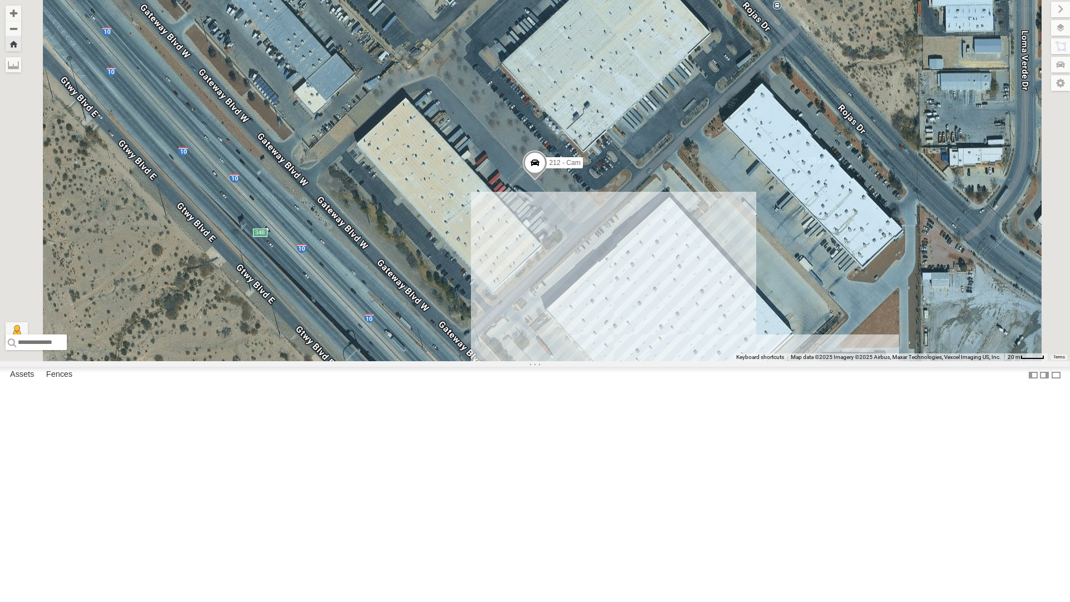
click at [0, 0] on div "All Assets" at bounding box center [0, 0] width 0 height 0
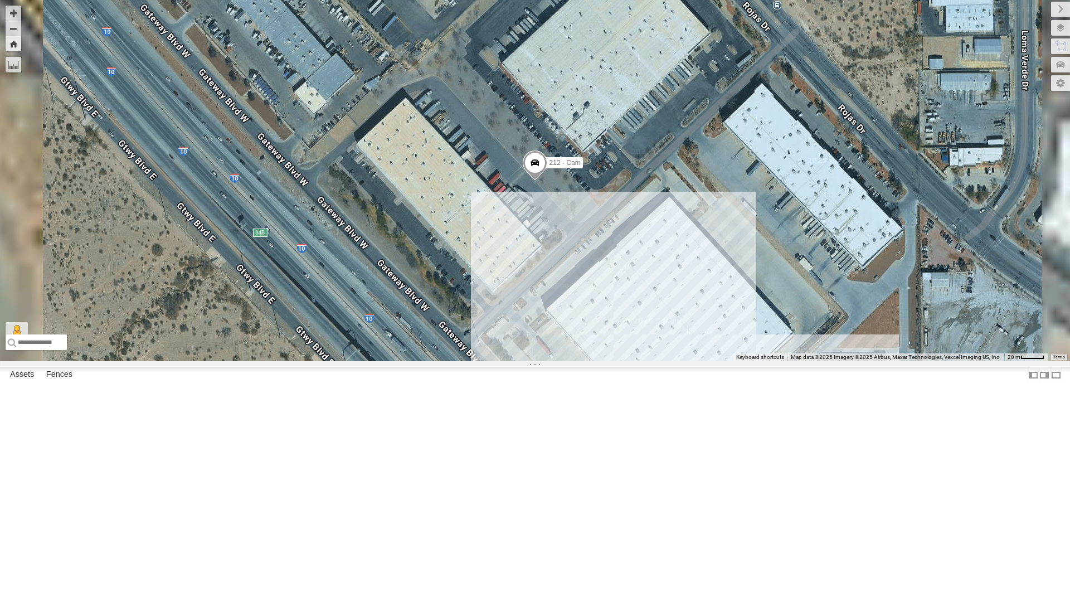
click at [0, 0] on div "4071 - Cam" at bounding box center [0, 0] width 0 height 0
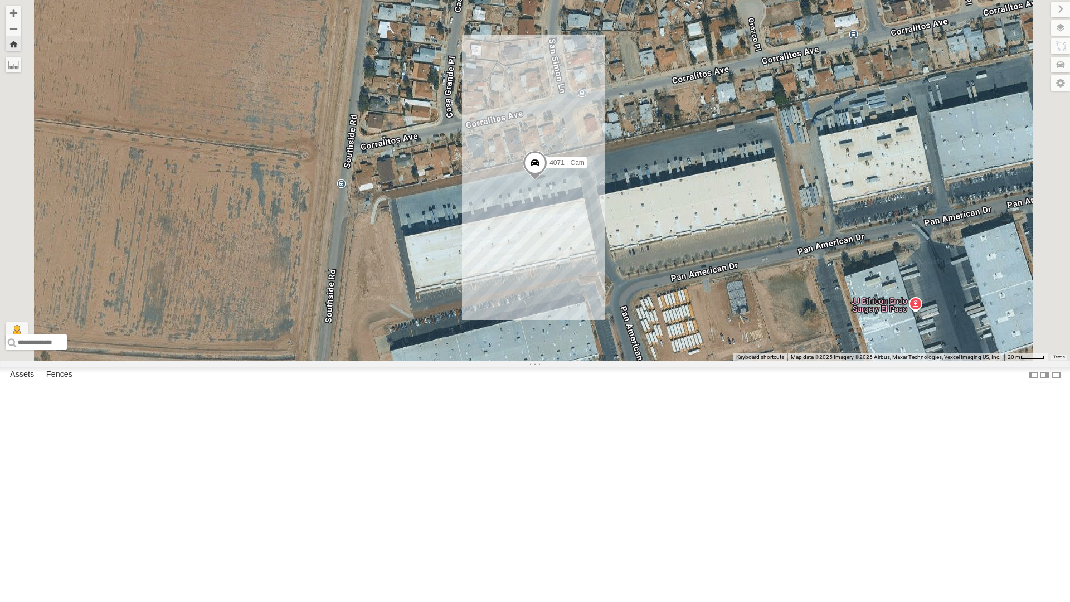
click at [0, 0] on div "4061 - Cam" at bounding box center [0, 0] width 0 height 0
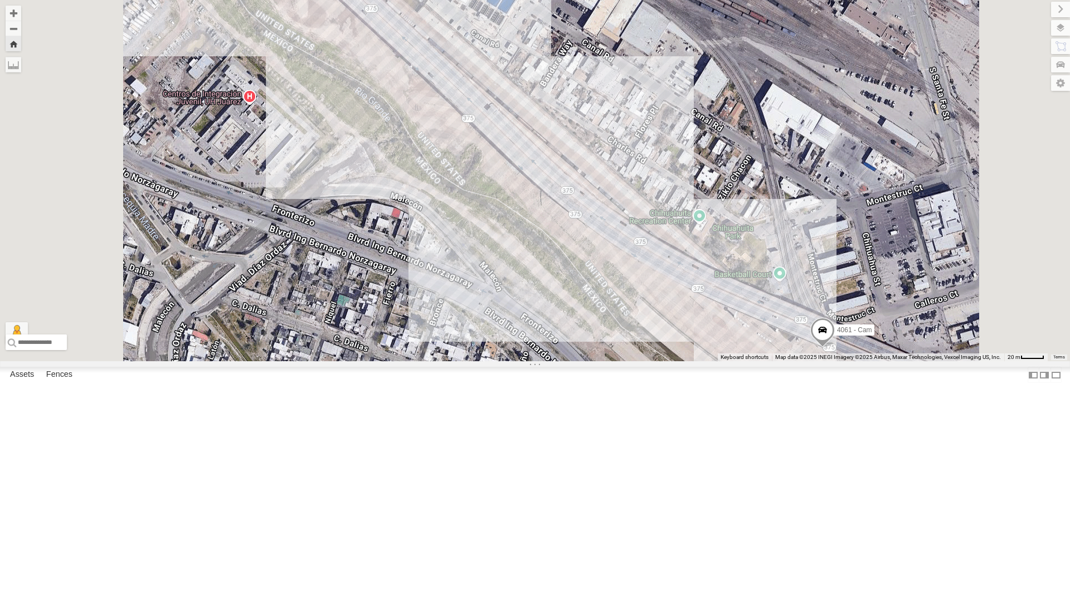
click at [0, 0] on div "4069 - Cam" at bounding box center [0, 0] width 0 height 0
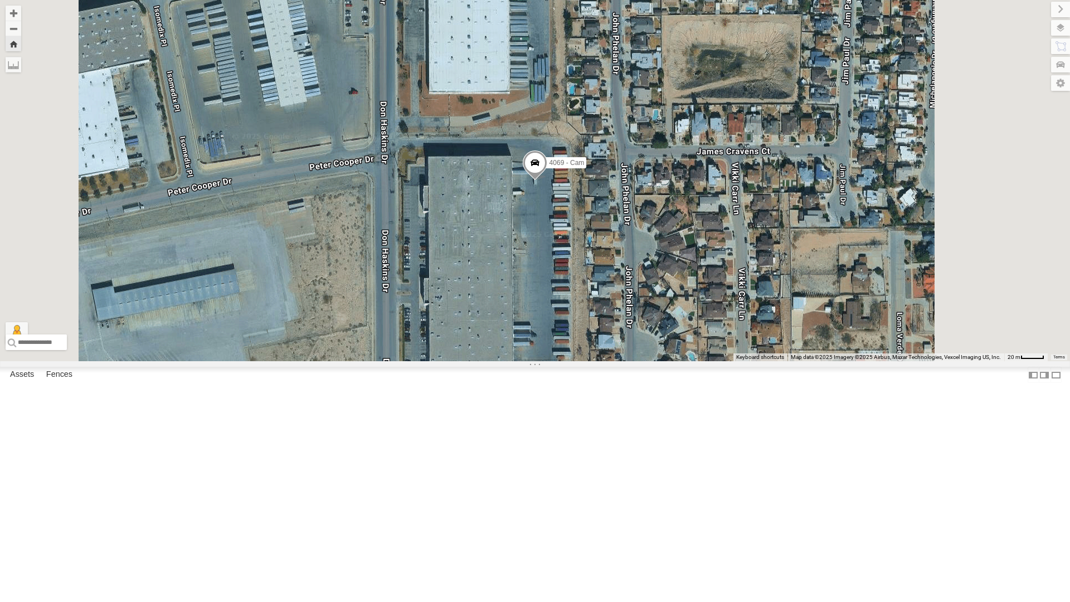
click at [0, 0] on div "212 - Cam" at bounding box center [0, 0] width 0 height 0
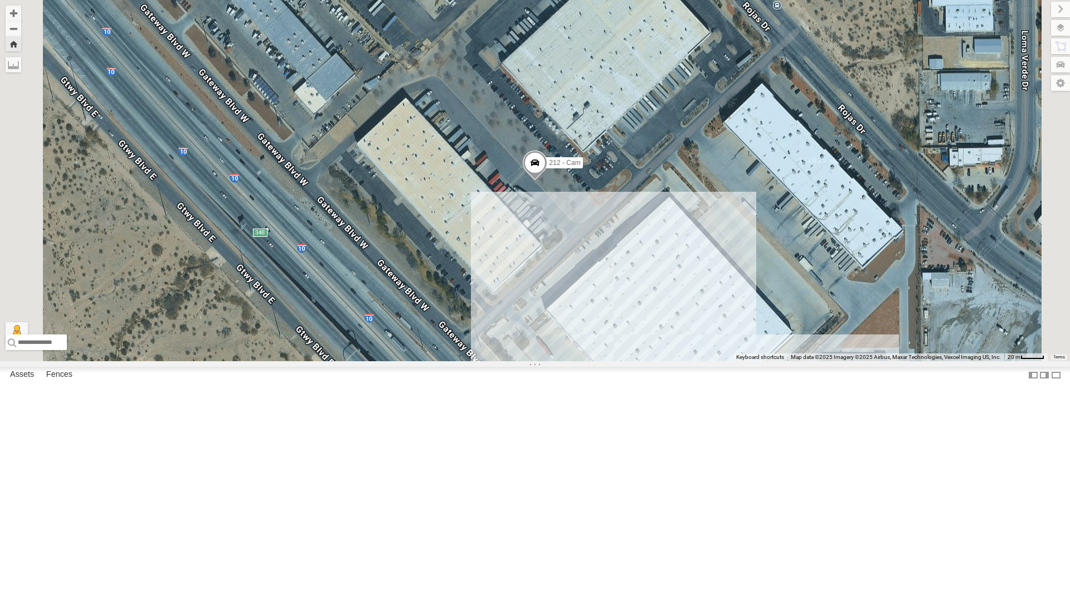
click at [0, 0] on div "4071 - Cam" at bounding box center [0, 0] width 0 height 0
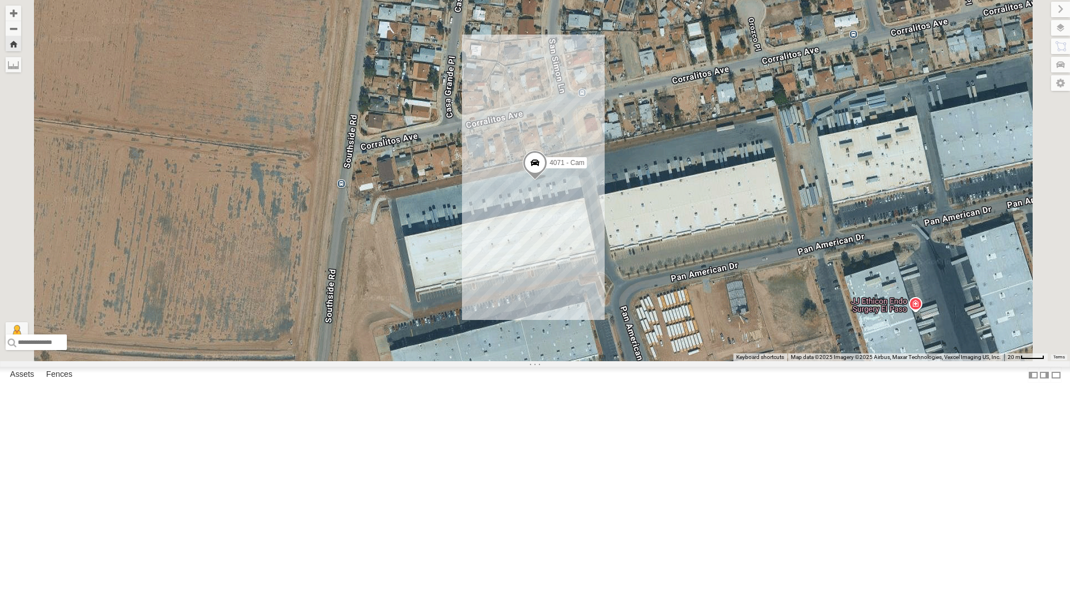
click at [0, 0] on div "All Assets" at bounding box center [0, 0] width 0 height 0
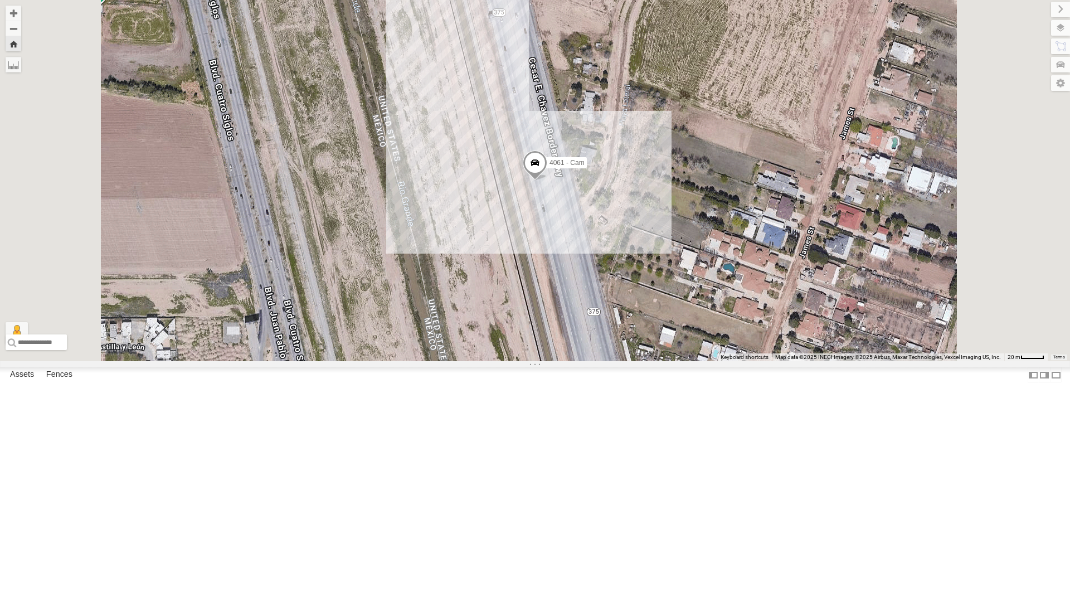
click at [0, 0] on div "All Assets" at bounding box center [0, 0] width 0 height 0
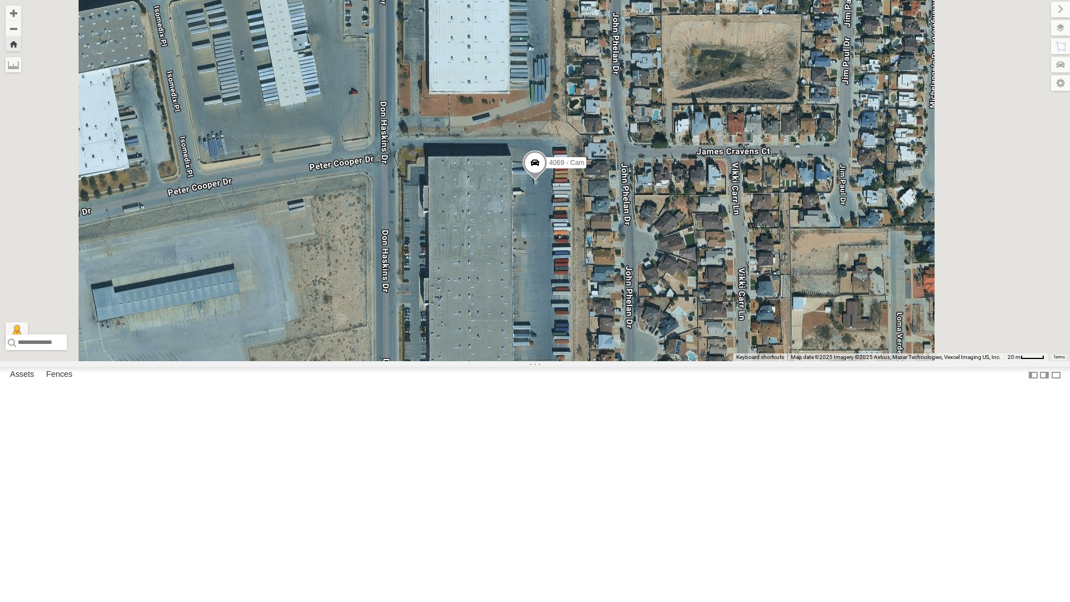
click at [0, 0] on div "212 - Cam" at bounding box center [0, 0] width 0 height 0
